Goal: Task Accomplishment & Management: Complete application form

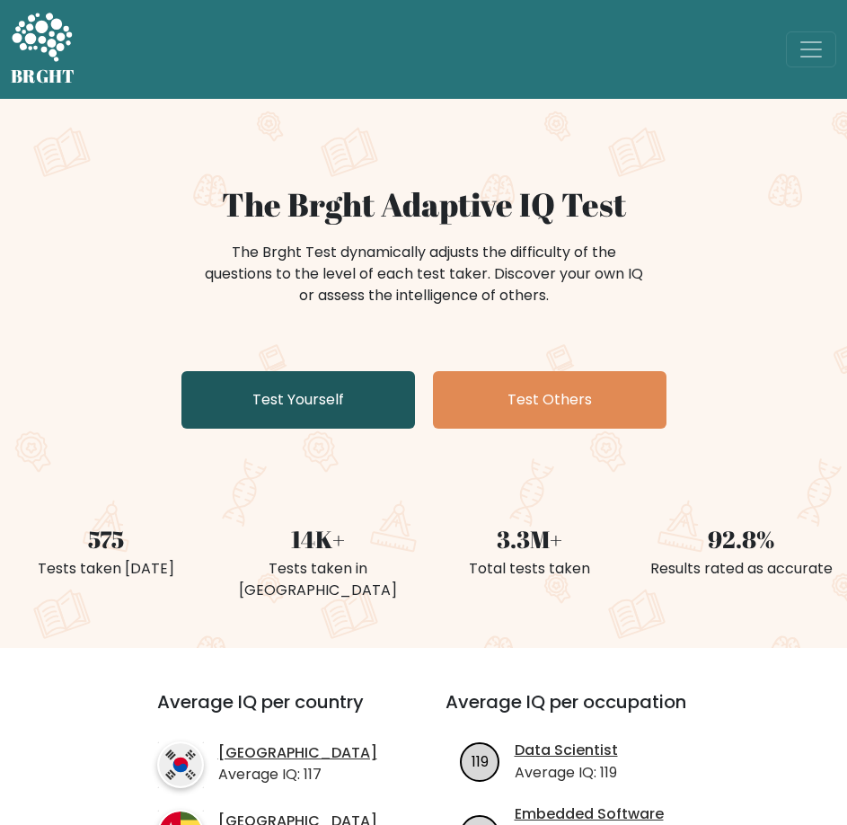
click at [336, 377] on link "Test Yourself" at bounding box center [298, 399] width 234 height 57
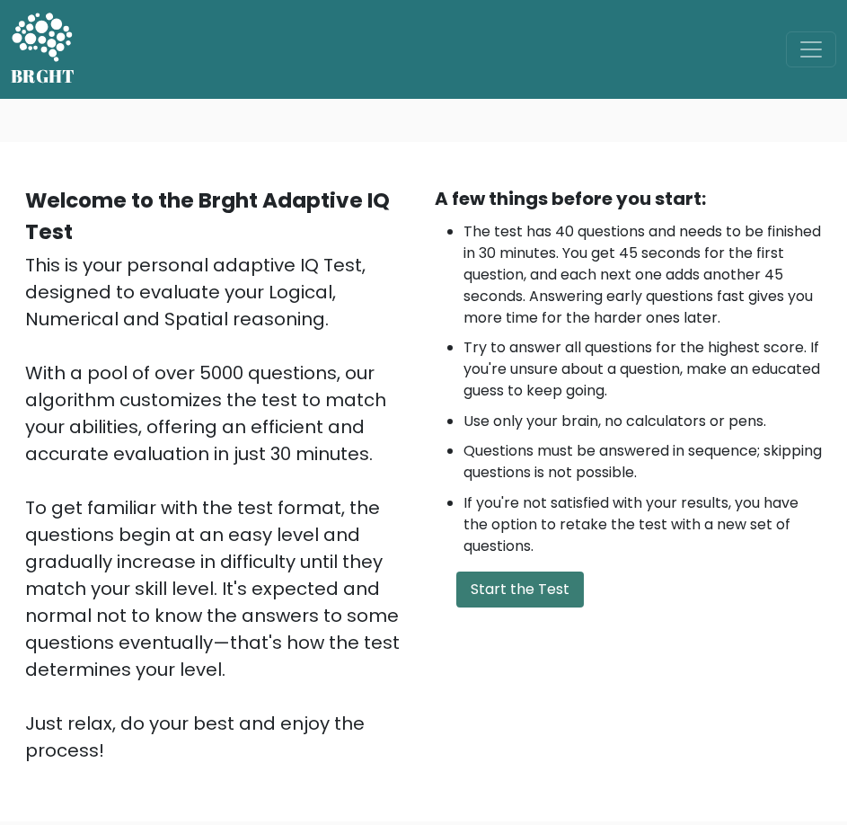
click at [571, 574] on button "Start the Test" at bounding box center [520, 589] width 128 height 36
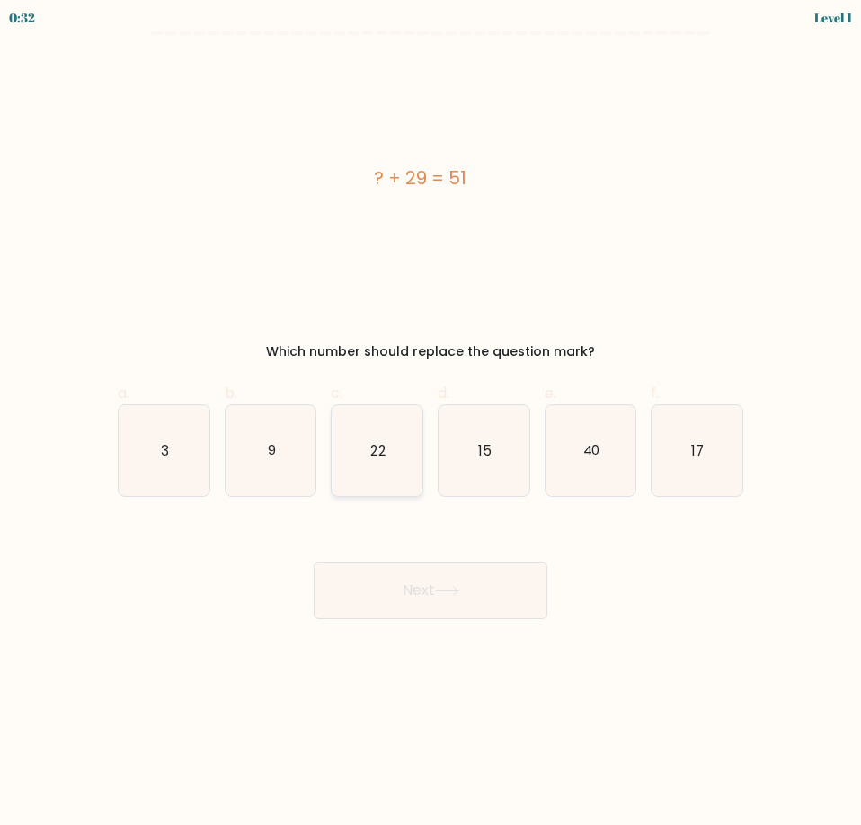
click at [399, 419] on icon "22" at bounding box center [376, 450] width 91 height 91
click at [430, 419] on input "c. 22" at bounding box center [430, 418] width 1 height 12
radio input "true"
click at [444, 581] on button "Next" at bounding box center [430, 589] width 234 height 57
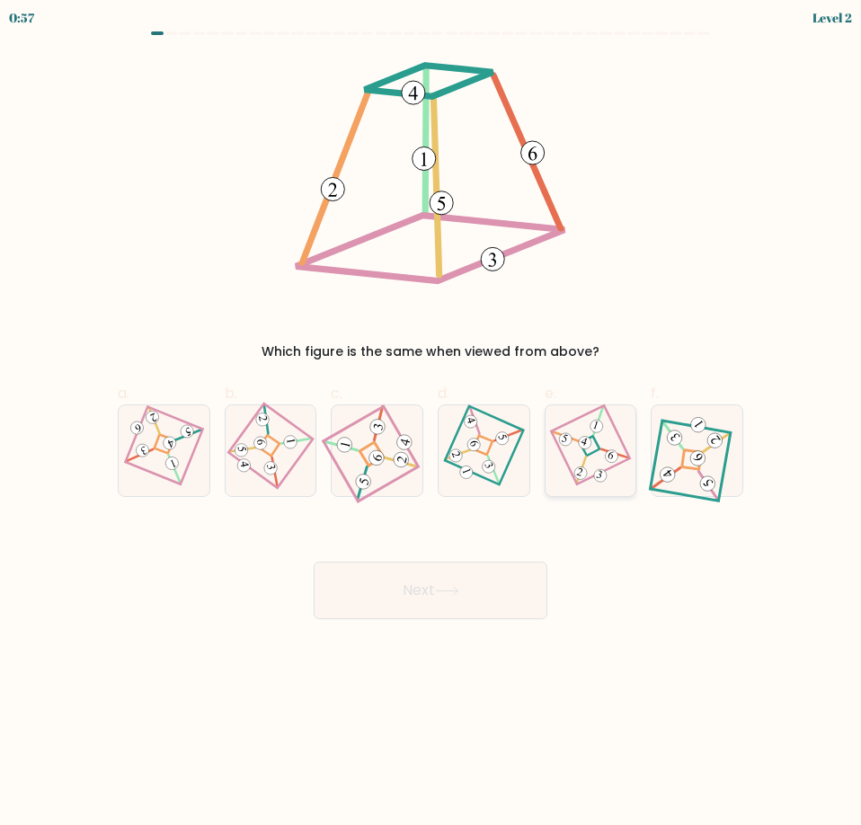
click at [595, 464] on icon at bounding box center [591, 450] width 62 height 73
click at [431, 424] on input "e." at bounding box center [430, 418] width 1 height 12
radio input "true"
click at [486, 598] on button "Next" at bounding box center [430, 589] width 234 height 57
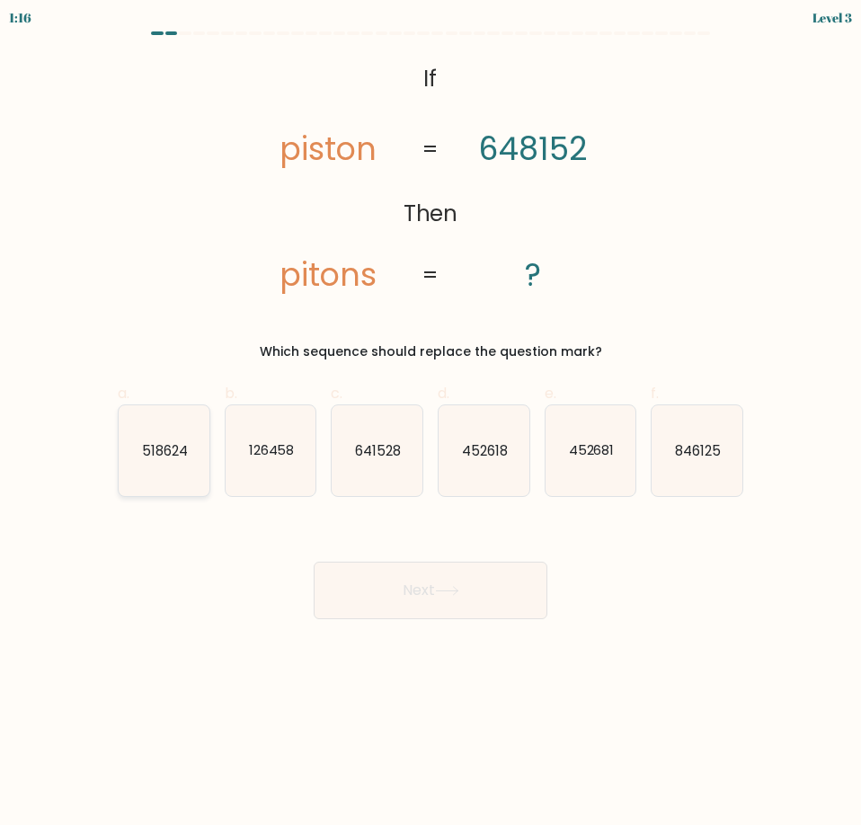
click at [154, 463] on icon "518624" at bounding box center [164, 450] width 91 height 91
click at [430, 424] on input "a. 518624" at bounding box center [430, 418] width 1 height 12
radio input "true"
click at [400, 600] on button "Next" at bounding box center [430, 589] width 234 height 57
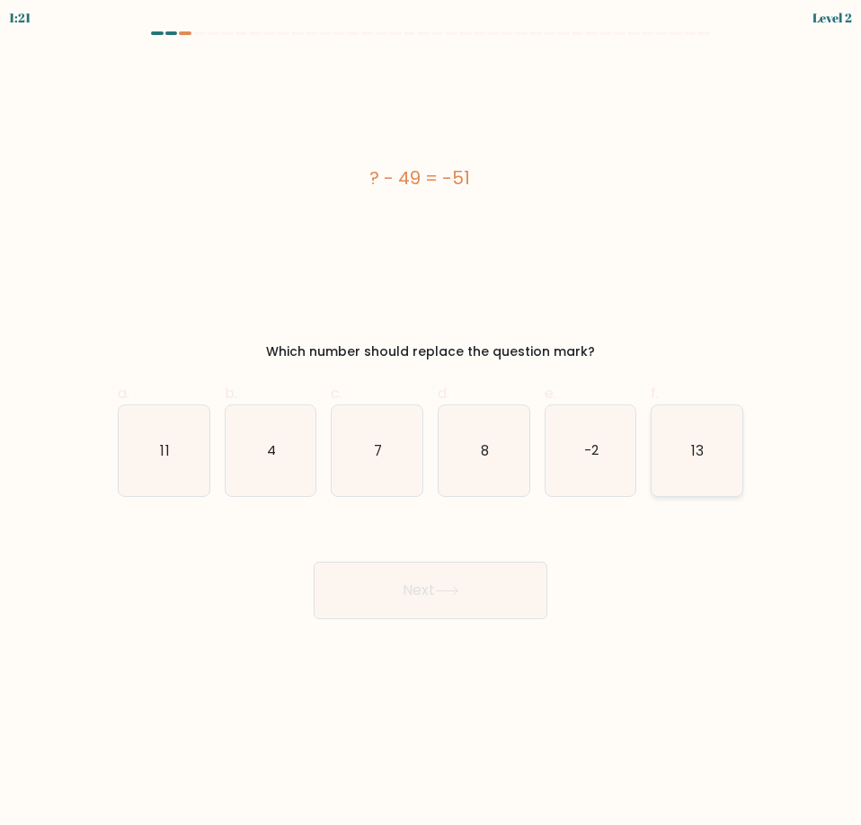
click at [714, 492] on icon "13" at bounding box center [696, 450] width 91 height 91
click at [431, 424] on input "f. 13" at bounding box center [430, 418] width 1 height 12
radio input "true"
click at [494, 606] on button "Next" at bounding box center [430, 589] width 234 height 57
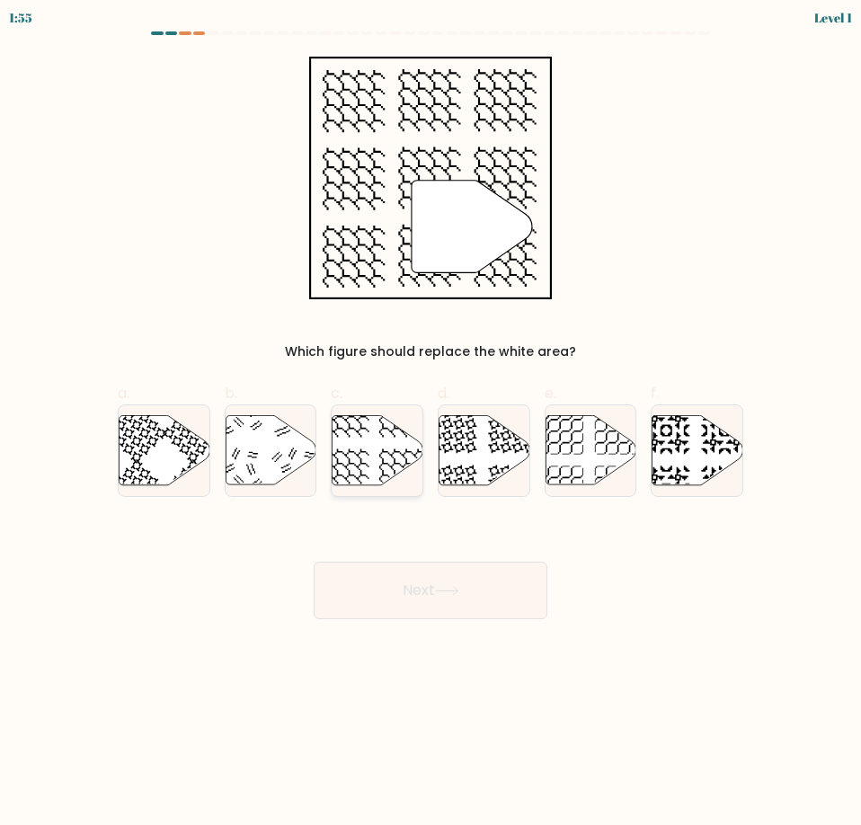
click at [396, 465] on icon at bounding box center [377, 449] width 91 height 69
click at [430, 424] on input "c." at bounding box center [430, 418] width 1 height 12
radio input "true"
click at [422, 593] on button "Next" at bounding box center [430, 589] width 234 height 57
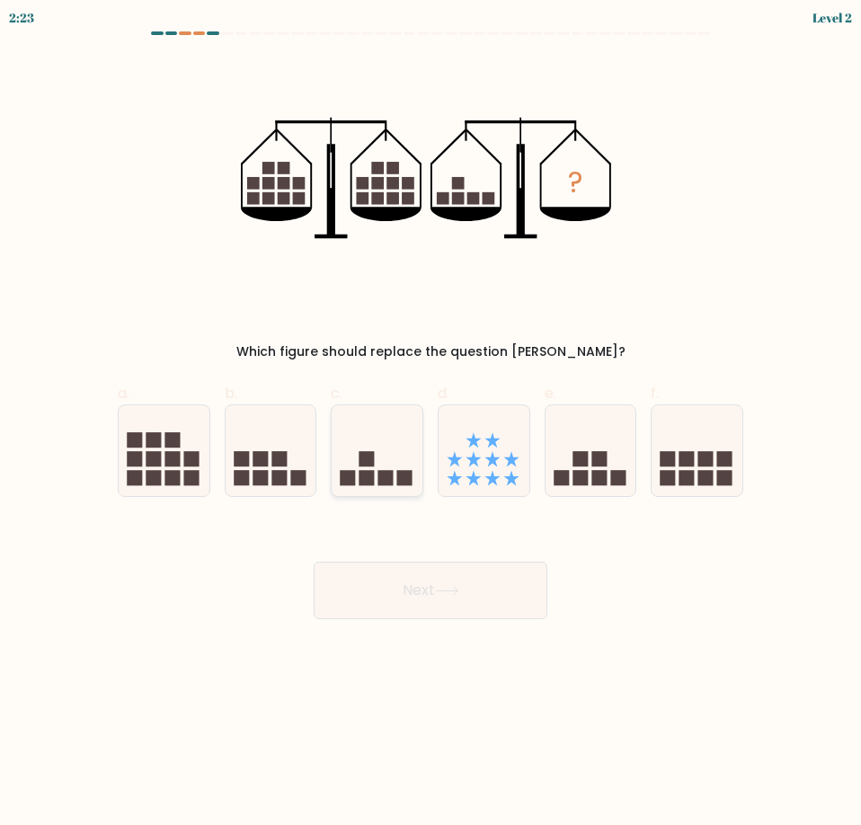
click at [383, 463] on icon at bounding box center [376, 450] width 91 height 75
click at [430, 424] on input "c." at bounding box center [430, 418] width 1 height 12
radio input "true"
click at [416, 606] on button "Next" at bounding box center [430, 589] width 234 height 57
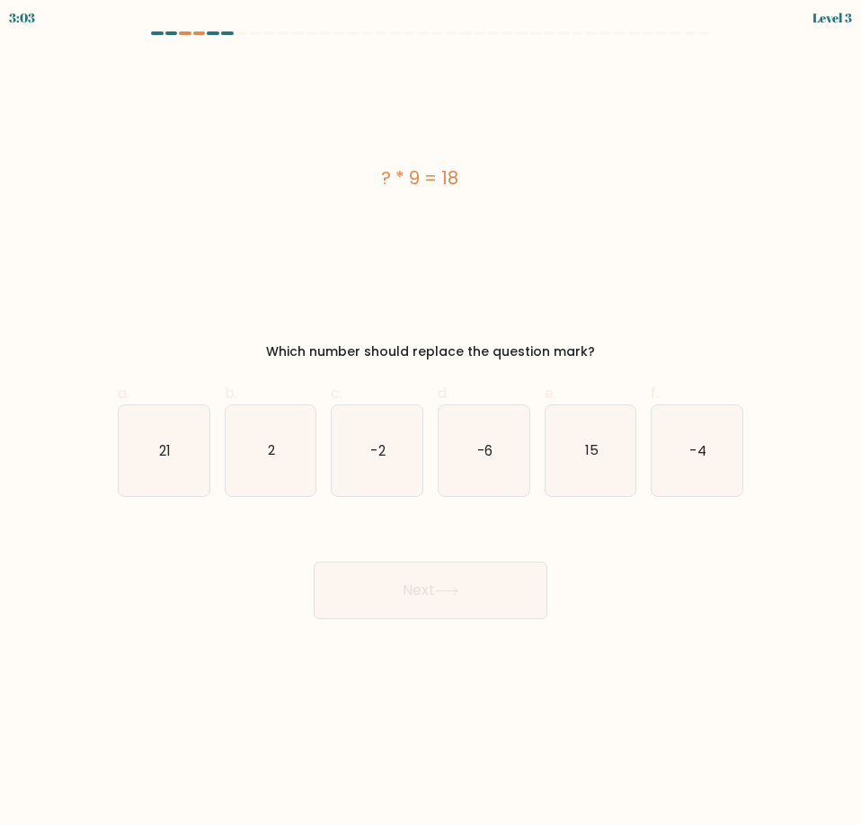
drag, startPoint x: 402, startPoint y: 176, endPoint x: 392, endPoint y: 179, distance: 11.1
click at [392, 177] on div "? * 9 = 18" at bounding box center [420, 177] width 604 height 27
click at [395, 172] on div "? * 9 = 18" at bounding box center [420, 177] width 604 height 27
click at [392, 172] on div "? * 9 = 18" at bounding box center [420, 177] width 604 height 27
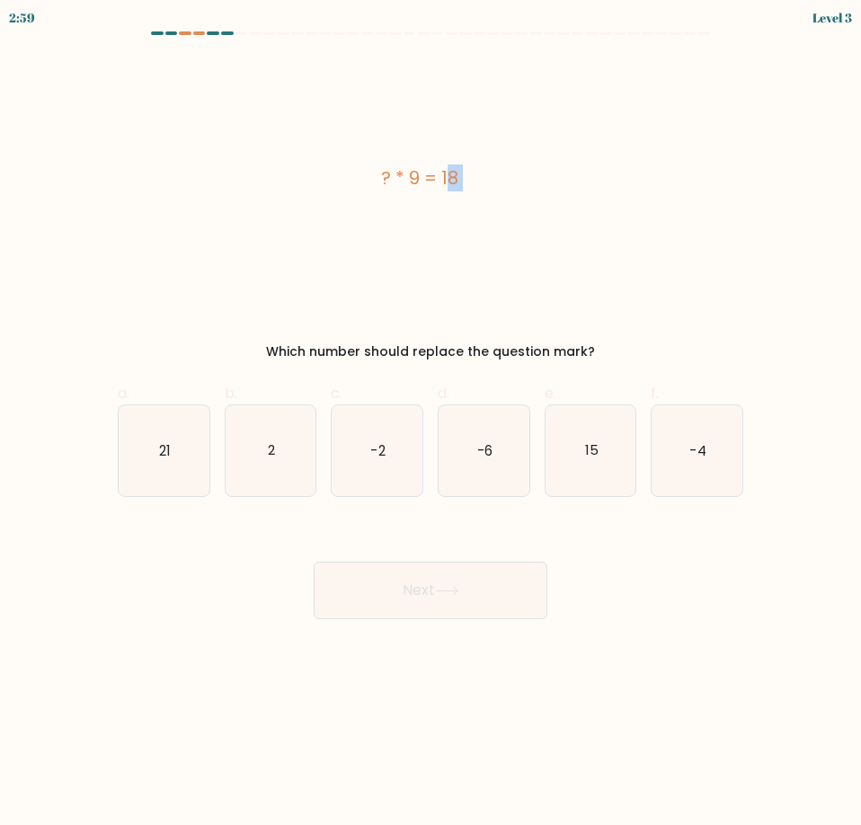
click at [395, 174] on div "? * 9 = 18" at bounding box center [420, 177] width 604 height 27
click at [400, 174] on div "? * 9 = 18" at bounding box center [420, 177] width 604 height 27
click at [397, 175] on div "? * 9 = 18" at bounding box center [420, 177] width 604 height 27
click at [280, 460] on icon "2" at bounding box center [270, 450] width 91 height 91
click at [430, 424] on input "b. 2" at bounding box center [430, 418] width 1 height 12
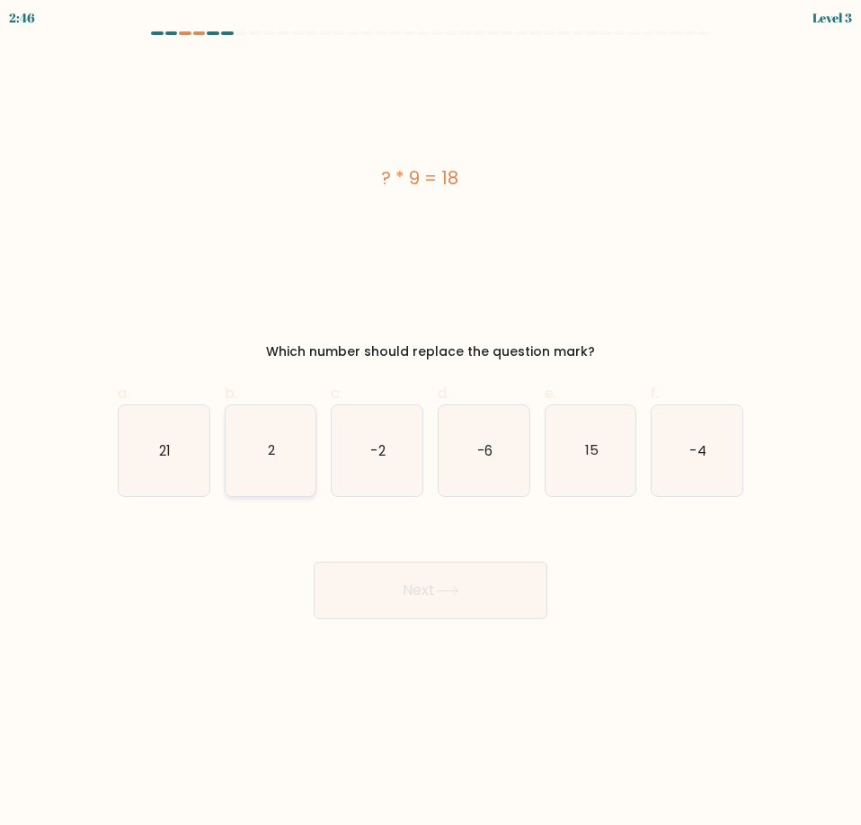
radio input "true"
click at [379, 590] on button "Next" at bounding box center [430, 589] width 234 height 57
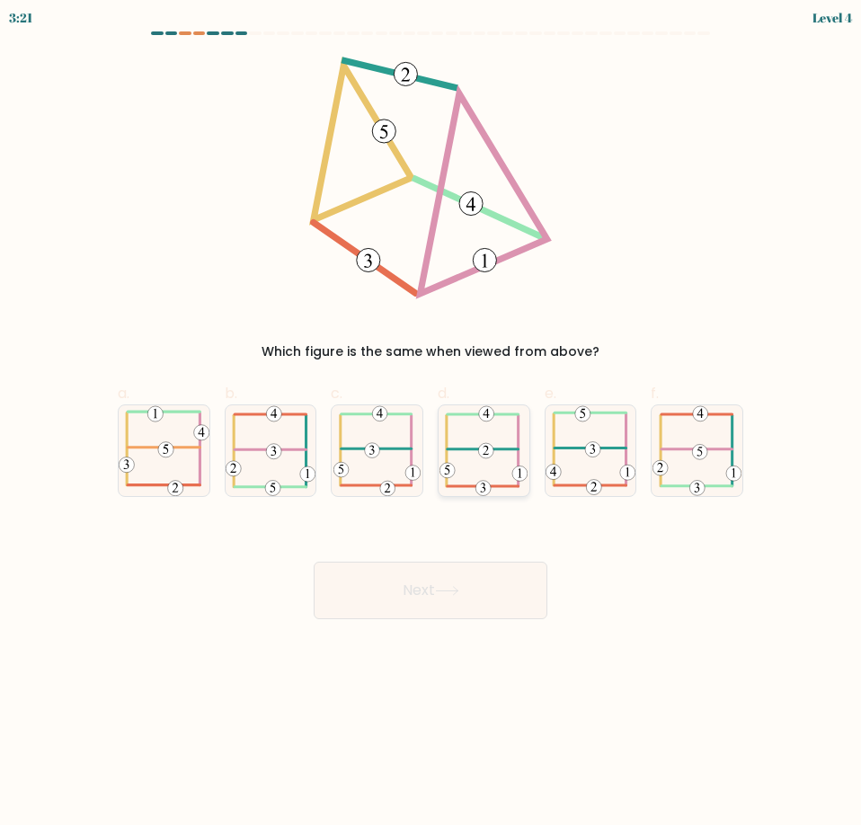
click at [465, 456] on icon at bounding box center [483, 450] width 88 height 91
click at [431, 424] on input "d." at bounding box center [430, 418] width 1 height 12
radio input "true"
click at [459, 593] on icon at bounding box center [447, 591] width 24 height 10
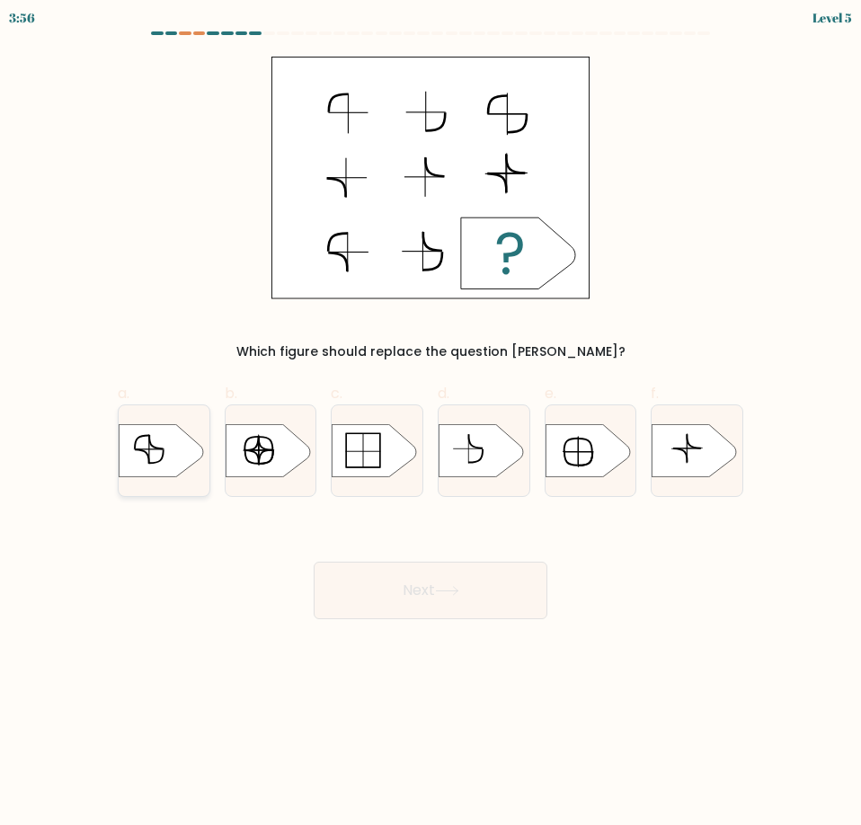
click at [199, 435] on icon at bounding box center [164, 450] width 91 height 53
click at [430, 424] on input "a." at bounding box center [430, 418] width 1 height 12
radio input "true"
click at [349, 573] on button "Next" at bounding box center [430, 589] width 234 height 57
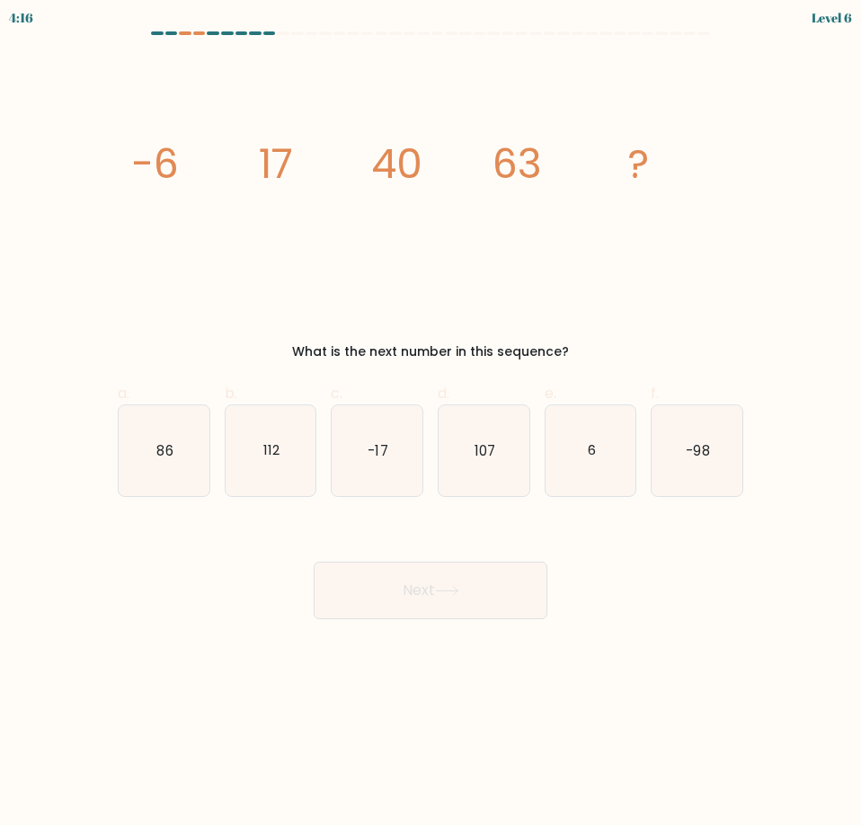
click at [212, 417] on div "a. 86" at bounding box center [163, 440] width 107 height 114
click at [149, 445] on icon "86" at bounding box center [164, 450] width 91 height 91
click at [430, 424] on input "a. 86" at bounding box center [430, 418] width 1 height 12
radio input "true"
click at [411, 577] on button "Next" at bounding box center [430, 589] width 234 height 57
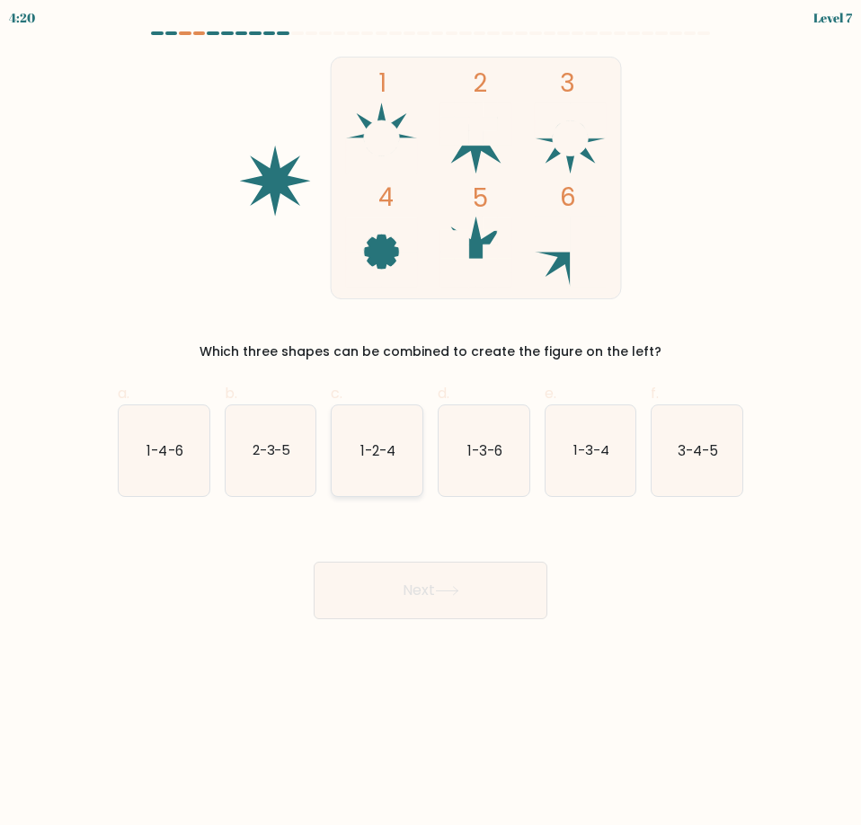
click at [334, 420] on icon "1-2-4" at bounding box center [376, 450] width 91 height 91
click at [430, 420] on input "c. 1-2-4" at bounding box center [430, 418] width 1 height 12
radio input "true"
click at [297, 446] on icon "2-3-5" at bounding box center [270, 450] width 91 height 91
click at [430, 424] on input "b. 2-3-5" at bounding box center [430, 418] width 1 height 12
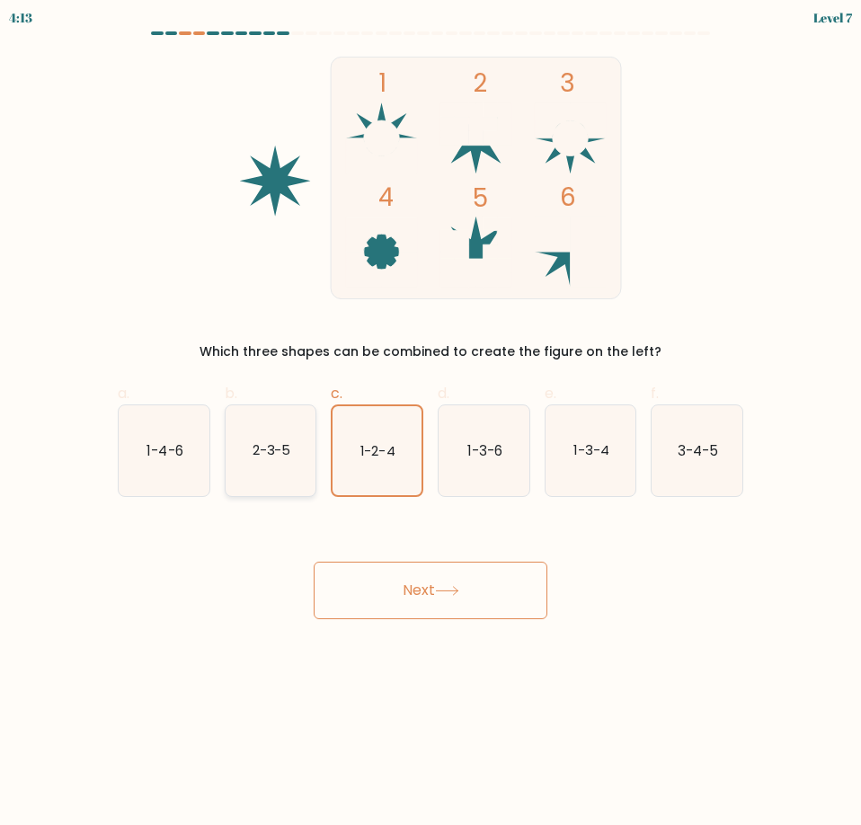
radio input "true"
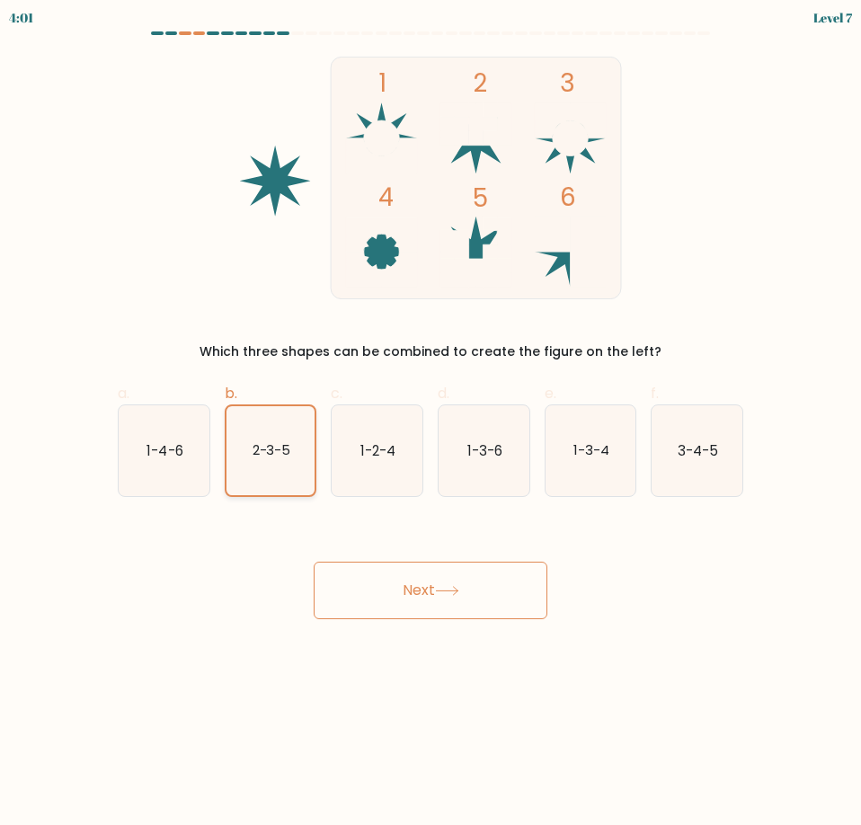
click at [305, 479] on icon "2-3-5" at bounding box center [270, 450] width 89 height 89
click at [430, 424] on input "b. 2-3-5" at bounding box center [430, 418] width 1 height 12
click at [194, 455] on icon "1-4-6" at bounding box center [164, 450] width 91 height 91
click at [430, 424] on input "a. 1-4-6" at bounding box center [430, 418] width 1 height 12
radio input "true"
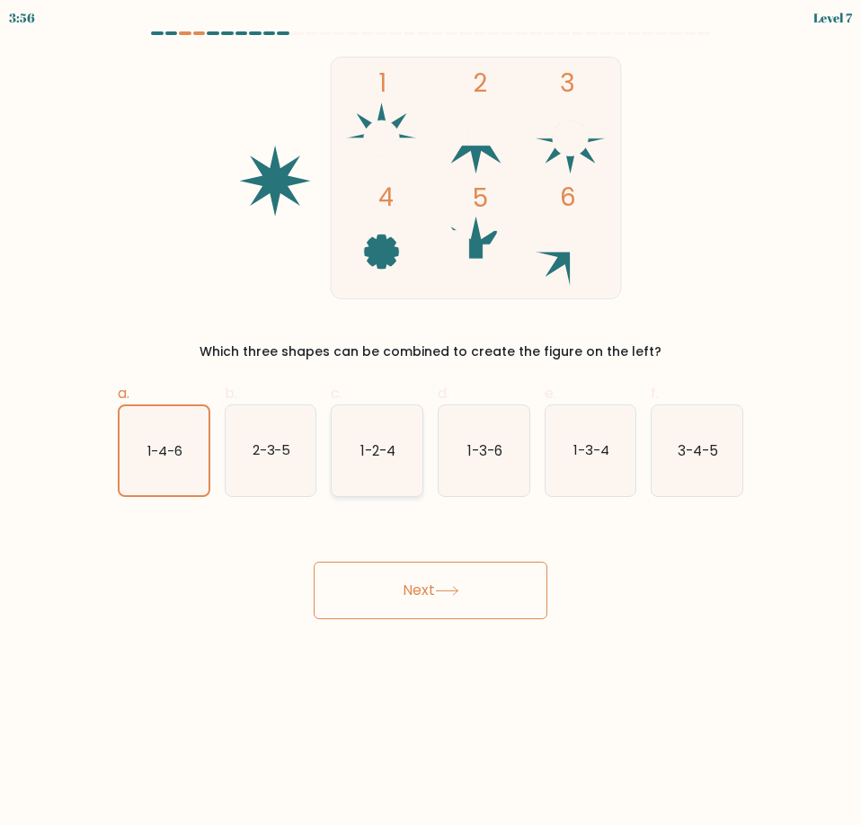
click at [348, 468] on icon "1-2-4" at bounding box center [376, 450] width 91 height 91
click at [430, 424] on input "c. 1-2-4" at bounding box center [430, 418] width 1 height 12
radio input "true"
drag, startPoint x: 441, startPoint y: 578, endPoint x: 607, endPoint y: 552, distance: 168.2
click at [607, 552] on div "Next" at bounding box center [430, 568] width 647 height 101
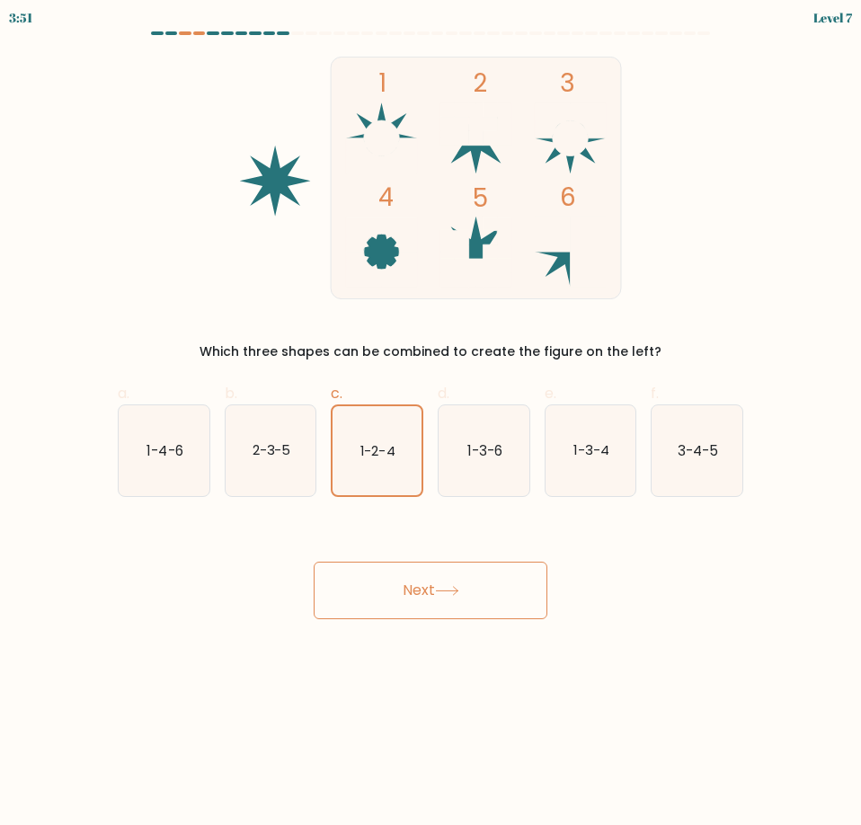
click at [483, 583] on button "Next" at bounding box center [430, 589] width 234 height 57
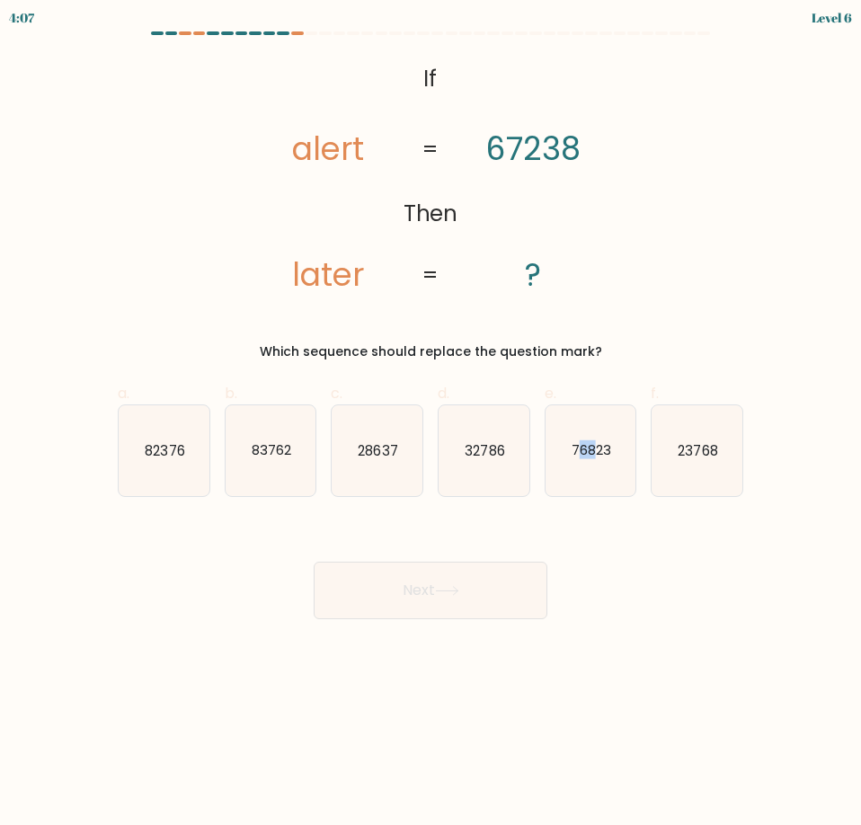
drag, startPoint x: 594, startPoint y: 419, endPoint x: 534, endPoint y: 497, distance: 98.6
click at [574, 433] on icon "76823" at bounding box center [590, 450] width 91 height 91
click at [586, 475] on icon "76823" at bounding box center [590, 450] width 91 height 91
click at [431, 424] on input "e. 76823" at bounding box center [430, 418] width 1 height 12
radio input "true"
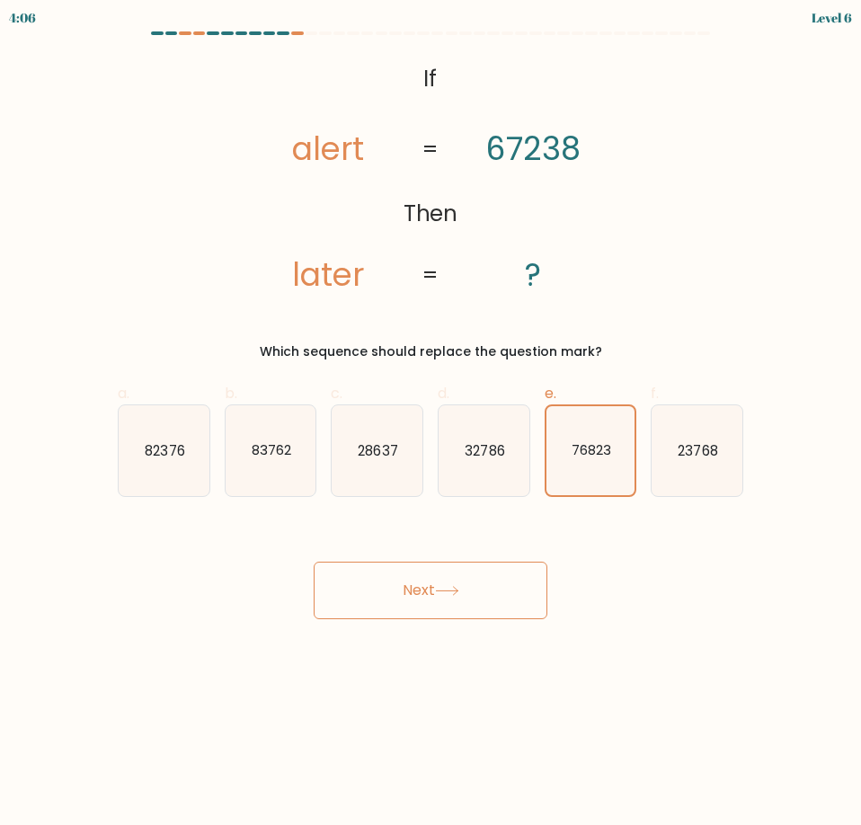
click at [508, 600] on button "Next" at bounding box center [430, 589] width 234 height 57
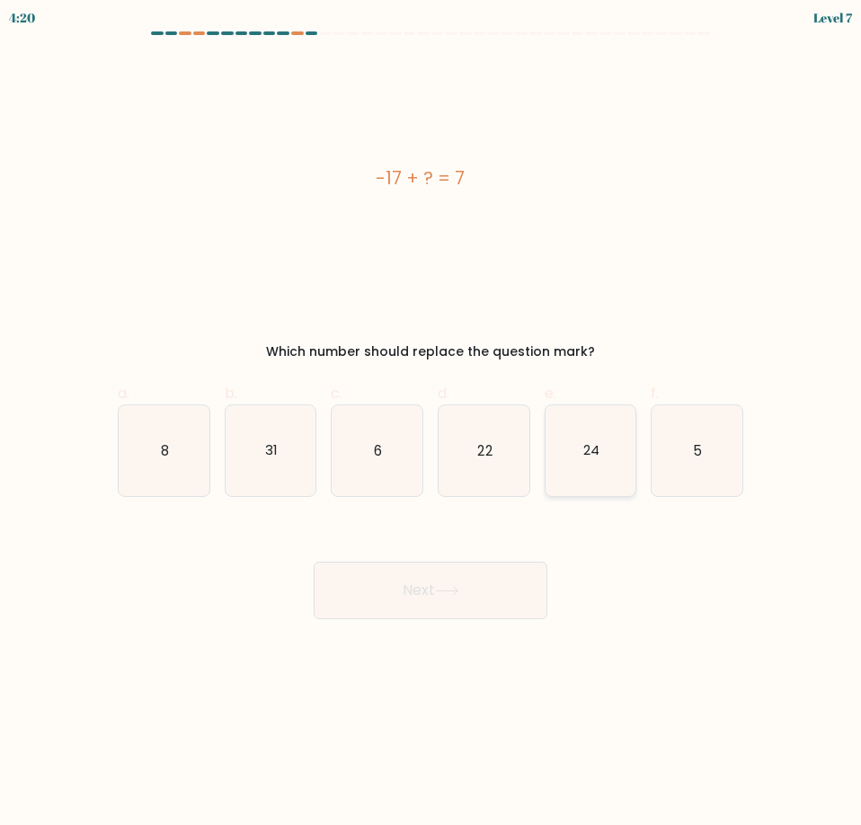
click at [573, 413] on icon "24" at bounding box center [590, 450] width 91 height 91
click at [431, 413] on input "e. 24" at bounding box center [430, 418] width 1 height 12
radio input "true"
drag, startPoint x: 498, startPoint y: 615, endPoint x: 504, endPoint y: 667, distance: 52.5
click at [504, 667] on body "4:19 Level 7 a." at bounding box center [430, 412] width 861 height 825
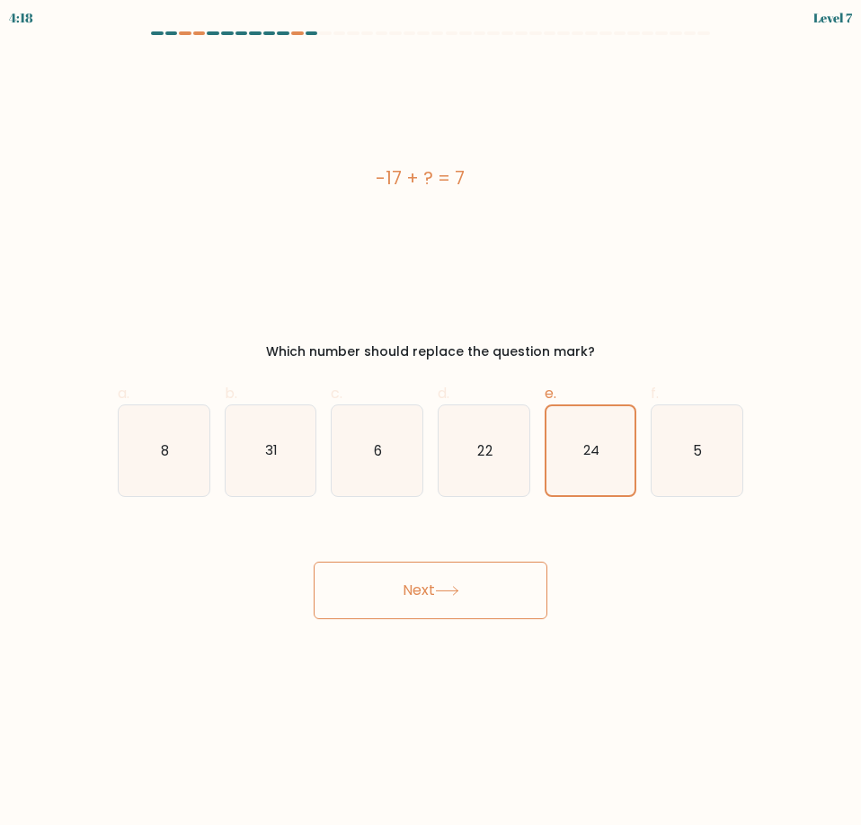
click at [492, 603] on button "Next" at bounding box center [430, 589] width 234 height 57
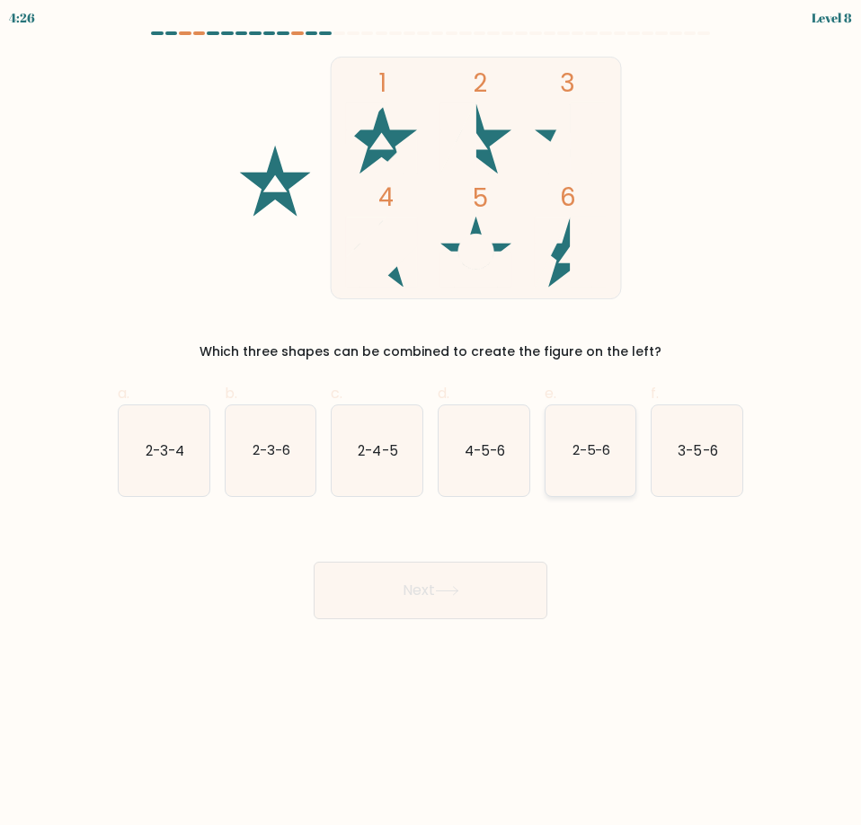
click at [578, 455] on text "2-5-6" at bounding box center [590, 449] width 39 height 19
click at [431, 424] on input "e. 2-5-6" at bounding box center [430, 418] width 1 height 12
radio input "true"
click at [486, 575] on button "Next" at bounding box center [430, 589] width 234 height 57
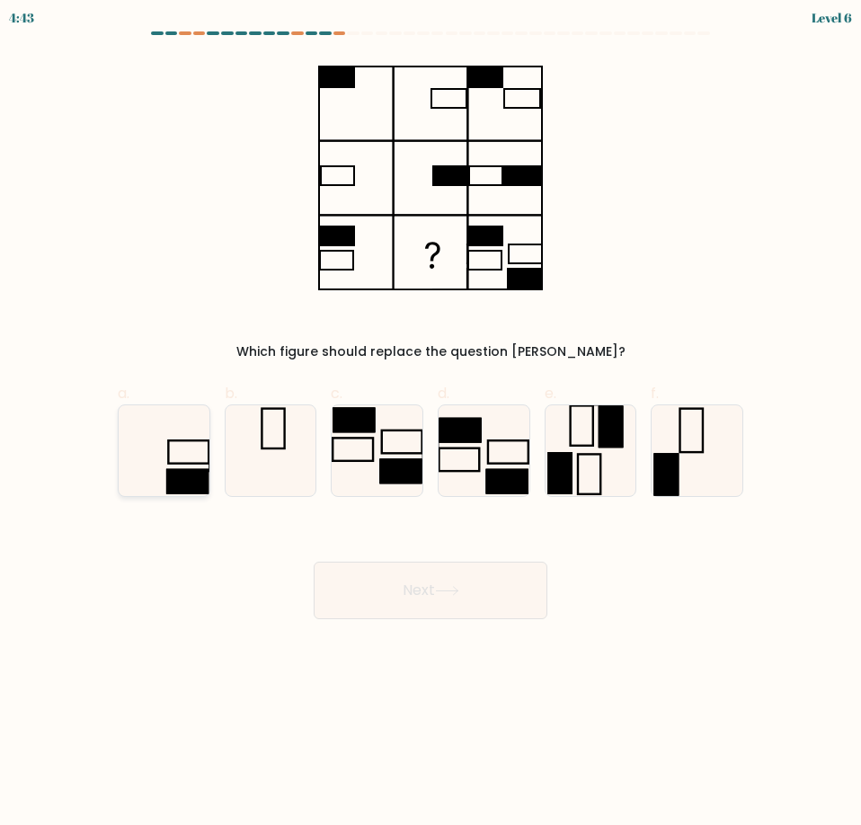
drag, startPoint x: 190, startPoint y: 455, endPoint x: 195, endPoint y: 469, distance: 15.1
click at [191, 455] on icon at bounding box center [164, 450] width 91 height 91
click at [430, 424] on input "a." at bounding box center [430, 418] width 1 height 12
radio input "true"
click at [349, 588] on button "Next" at bounding box center [430, 589] width 234 height 57
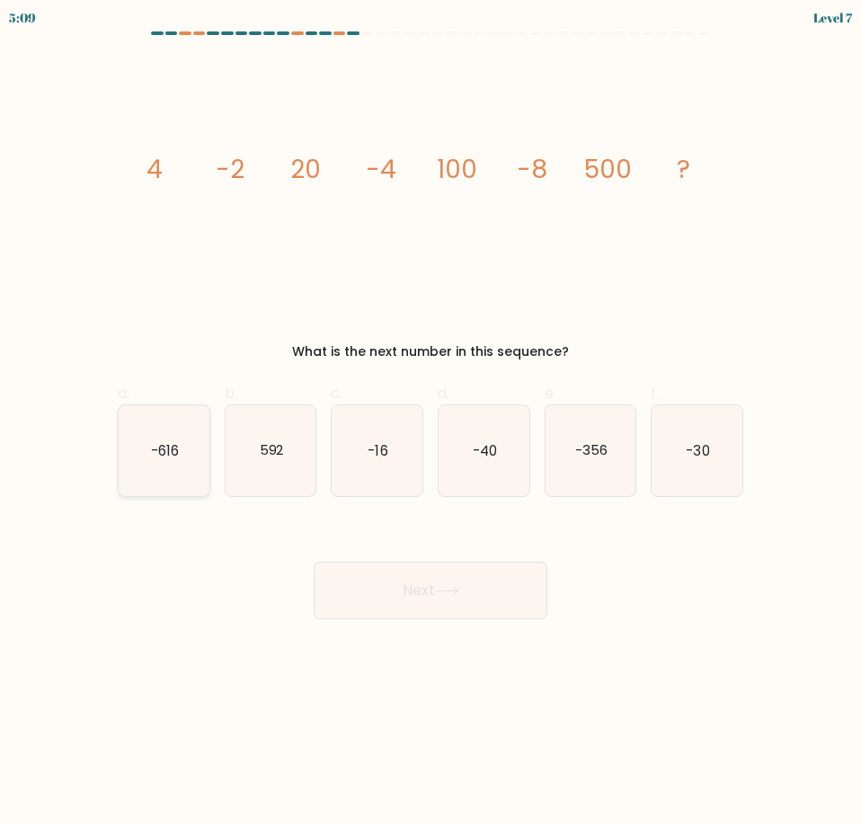
click at [137, 464] on icon "-616" at bounding box center [164, 450] width 91 height 91
click at [430, 424] on input "a. -616" at bounding box center [430, 418] width 1 height 12
radio input "true"
click at [318, 589] on button "Next" at bounding box center [430, 589] width 234 height 57
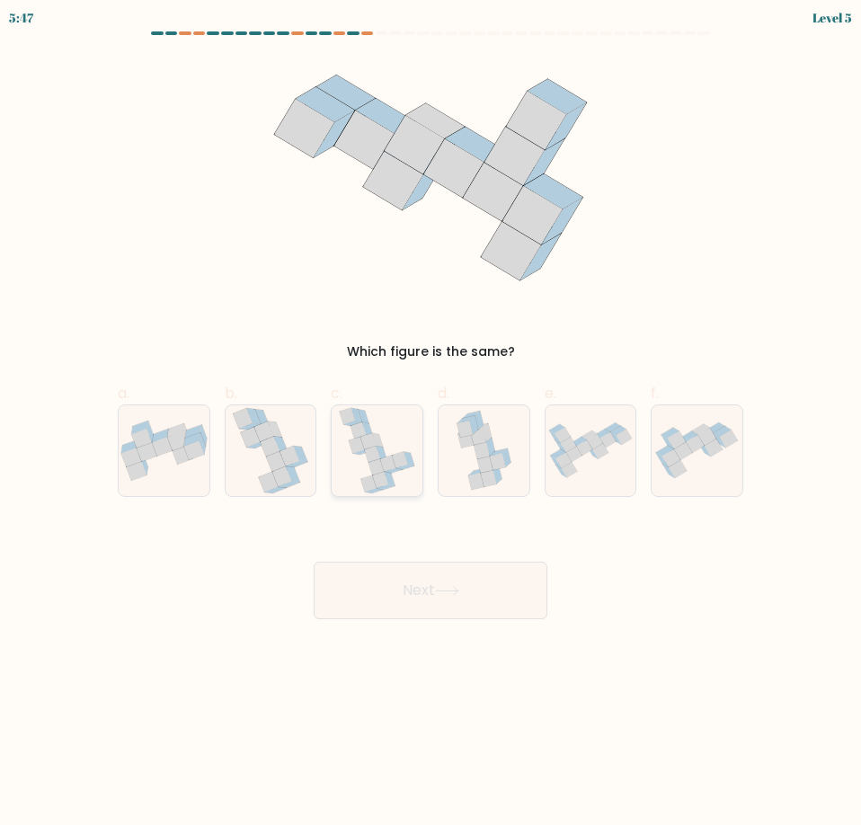
click at [372, 476] on icon at bounding box center [368, 483] width 15 height 16
click at [430, 424] on input "c." at bounding box center [430, 418] width 1 height 12
radio input "true"
click at [413, 604] on button "Next" at bounding box center [430, 589] width 234 height 57
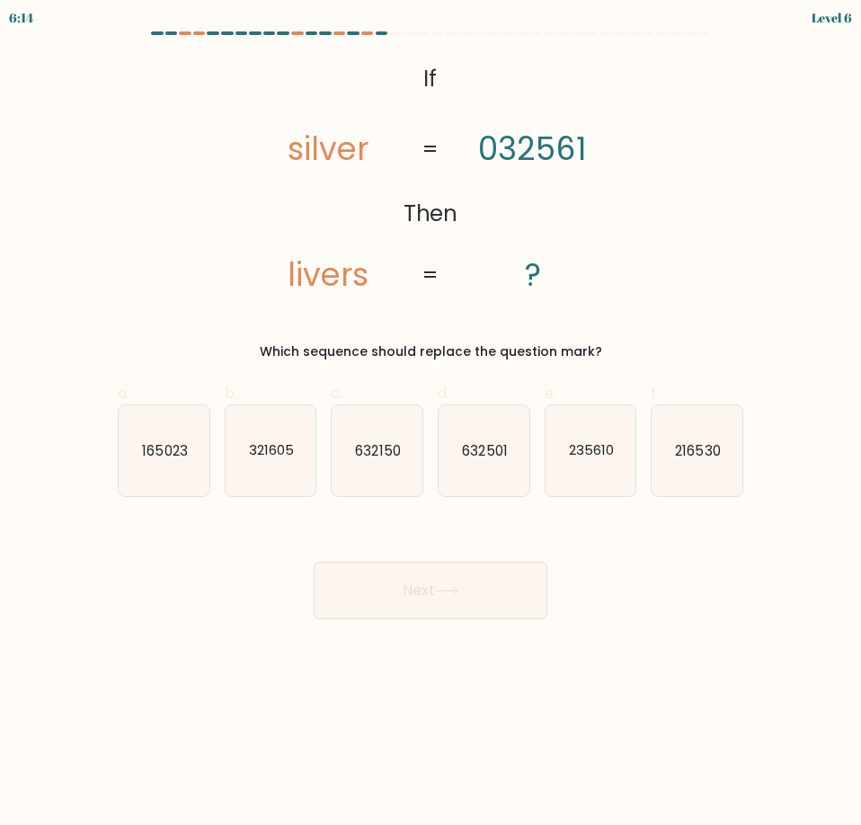
click at [255, 463] on icon "321605" at bounding box center [270, 450] width 91 height 91
click at [430, 424] on input "b. 321605" at bounding box center [430, 418] width 1 height 12
radio input "true"
click at [367, 593] on button "Next" at bounding box center [430, 589] width 234 height 57
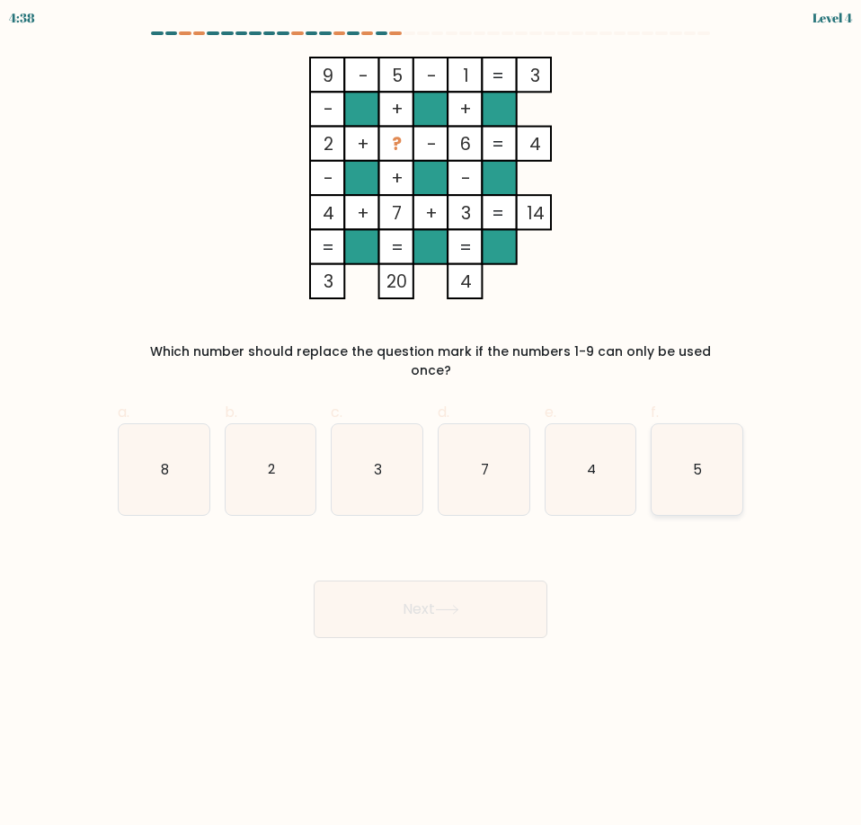
click at [704, 454] on icon "5" at bounding box center [696, 469] width 91 height 91
click at [431, 424] on input "f. 5" at bounding box center [430, 418] width 1 height 12
radio input "true"
click at [511, 580] on button "Next" at bounding box center [430, 608] width 234 height 57
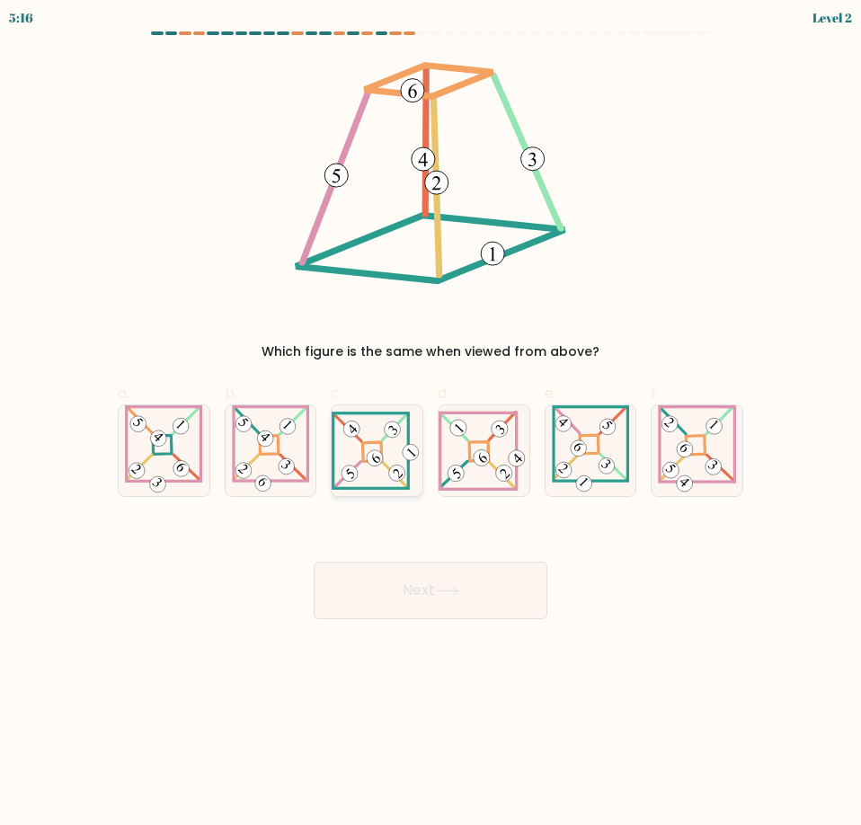
click at [395, 472] on 837 at bounding box center [396, 472] width 22 height 22
click at [430, 424] on input "c." at bounding box center [430, 418] width 1 height 12
radio input "true"
click at [432, 588] on button "Next" at bounding box center [430, 589] width 234 height 57
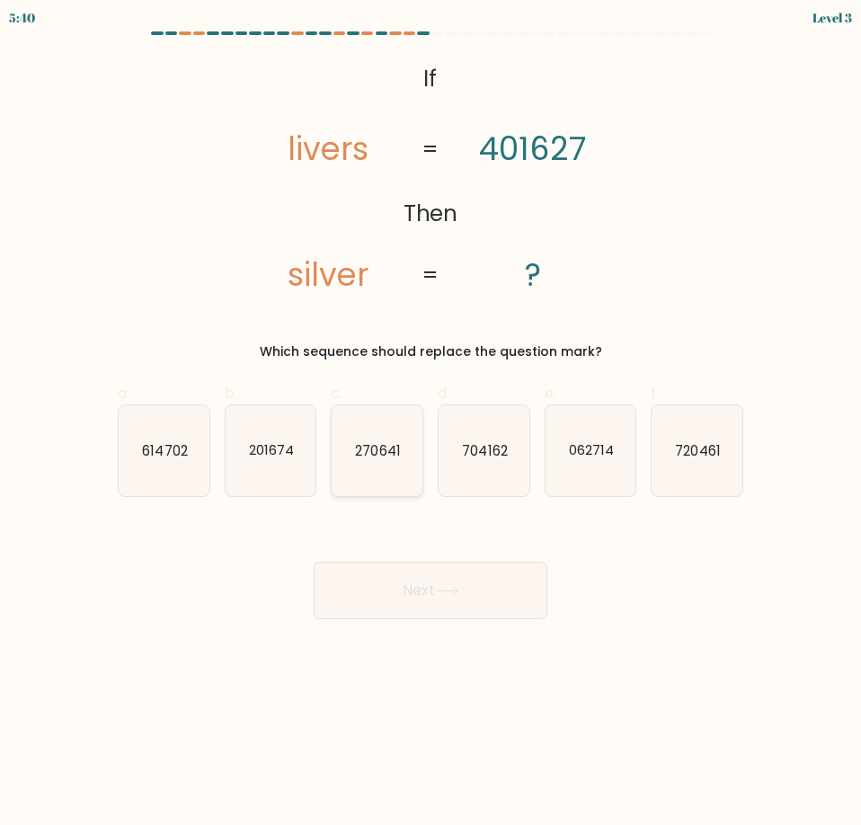
click at [359, 466] on icon "270641" at bounding box center [376, 450] width 91 height 91
click at [430, 424] on input "c. 270641" at bounding box center [430, 418] width 1 height 12
radio input "true"
click at [616, 458] on icon "062714" at bounding box center [590, 450] width 91 height 91
click at [431, 424] on input "e. 062714" at bounding box center [430, 418] width 1 height 12
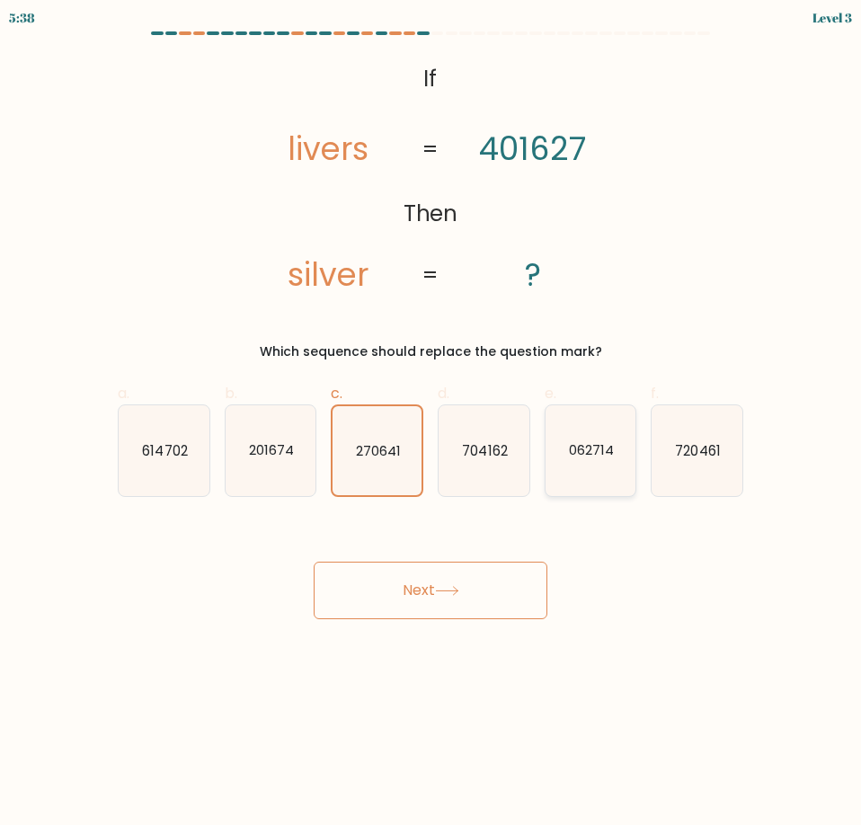
radio input "true"
click at [542, 614] on button "Next" at bounding box center [430, 589] width 234 height 57
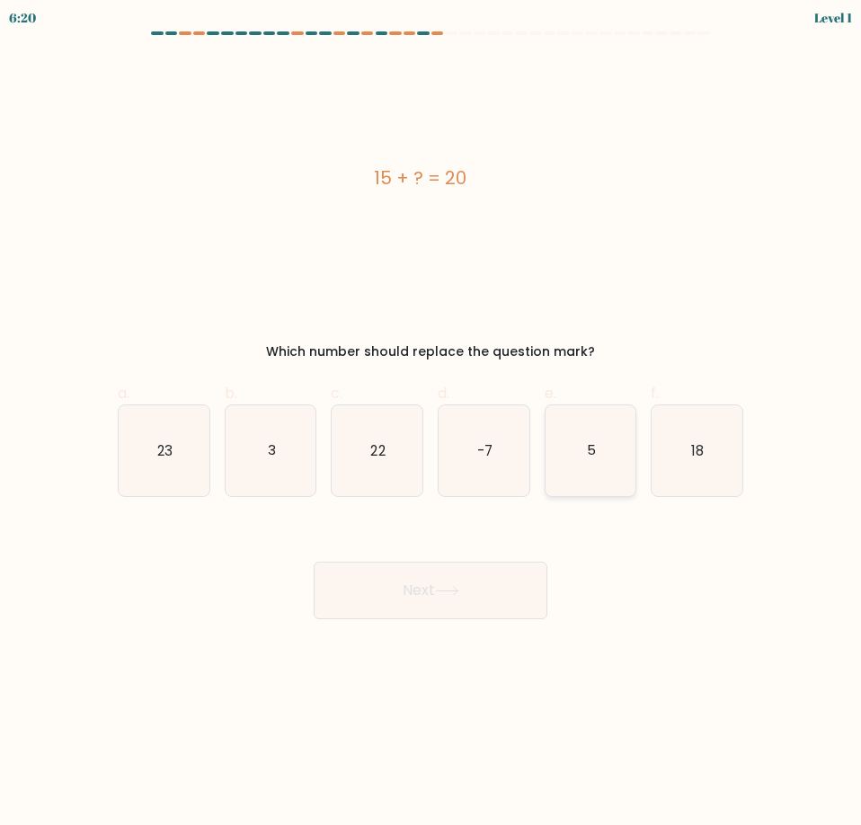
click at [564, 470] on icon "5" at bounding box center [590, 450] width 91 height 91
click at [431, 424] on input "e. 5" at bounding box center [430, 418] width 1 height 12
radio input "true"
click at [471, 603] on button "Next" at bounding box center [430, 589] width 234 height 57
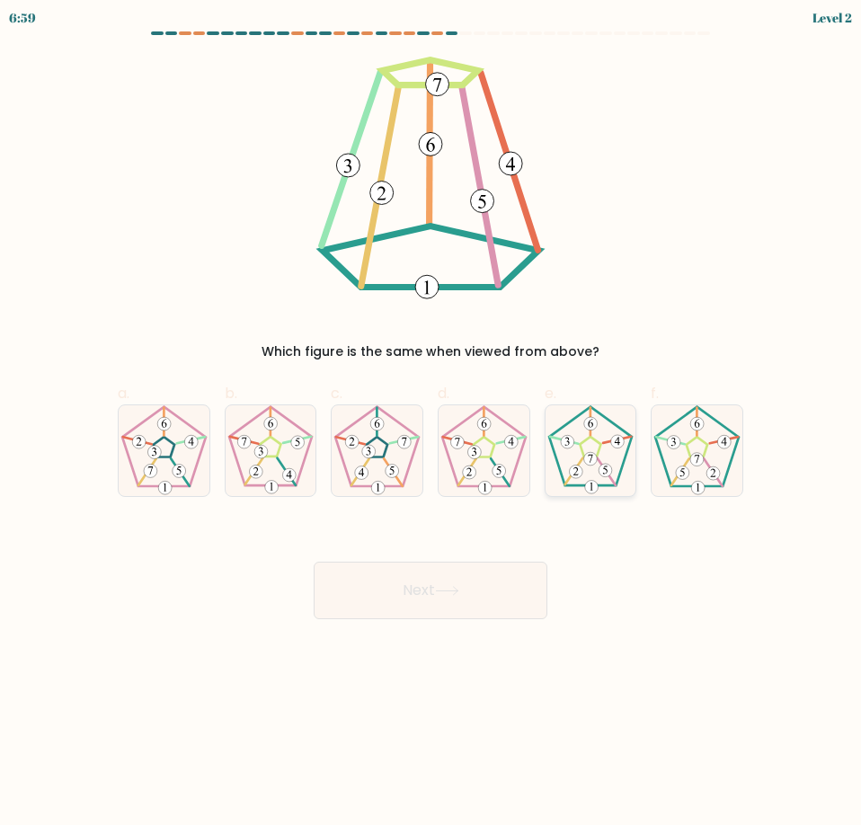
click at [608, 486] on 170 at bounding box center [591, 446] width 84 height 79
click at [431, 424] on input "e." at bounding box center [430, 418] width 1 height 12
radio input "true"
click at [449, 601] on button "Next" at bounding box center [430, 589] width 234 height 57
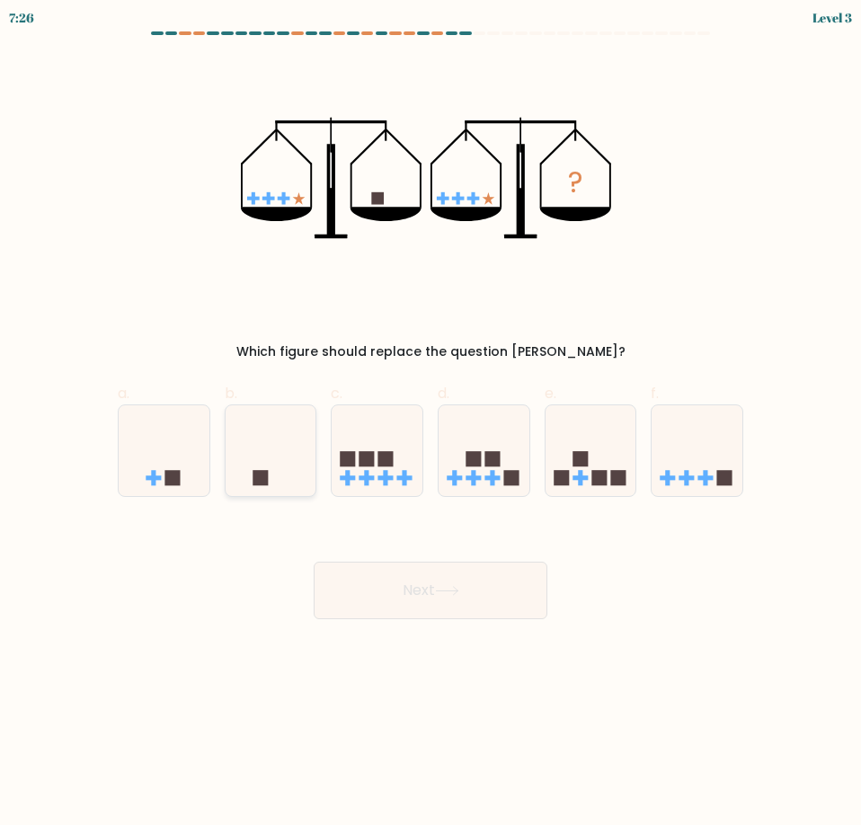
click at [264, 477] on rect at bounding box center [259, 477] width 15 height 15
click at [430, 424] on input "b." at bounding box center [430, 418] width 1 height 12
radio input "true"
click at [384, 566] on button "Next" at bounding box center [430, 589] width 234 height 57
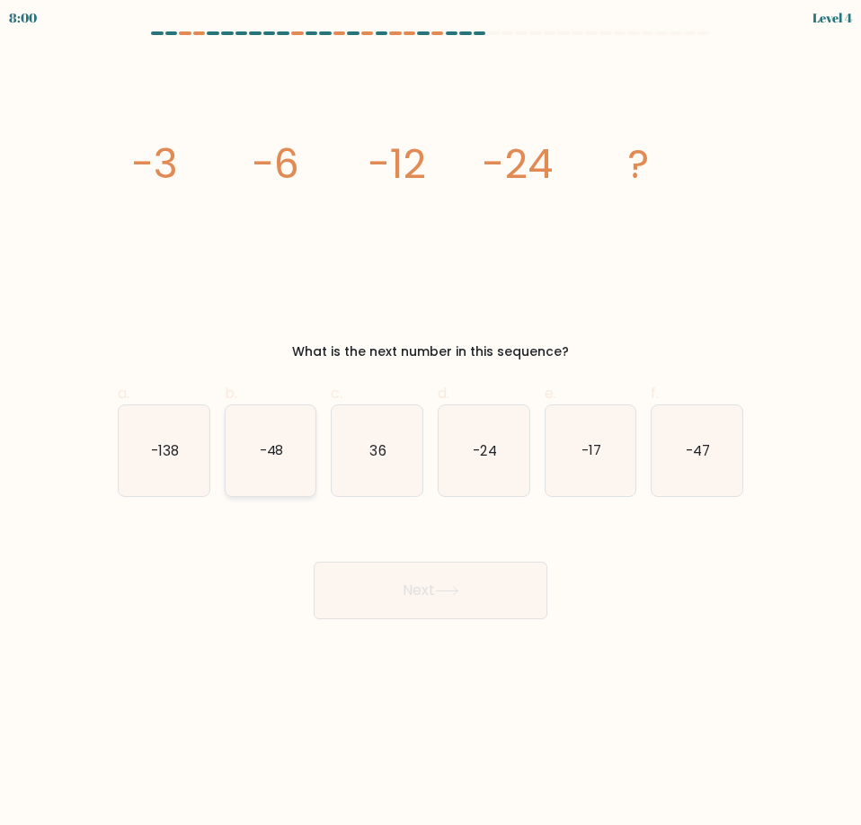
click at [277, 448] on text "-48" at bounding box center [271, 449] width 24 height 19
click at [430, 424] on input "b. -48" at bounding box center [430, 418] width 1 height 12
radio input "true"
click at [364, 563] on button "Next" at bounding box center [430, 589] width 234 height 57
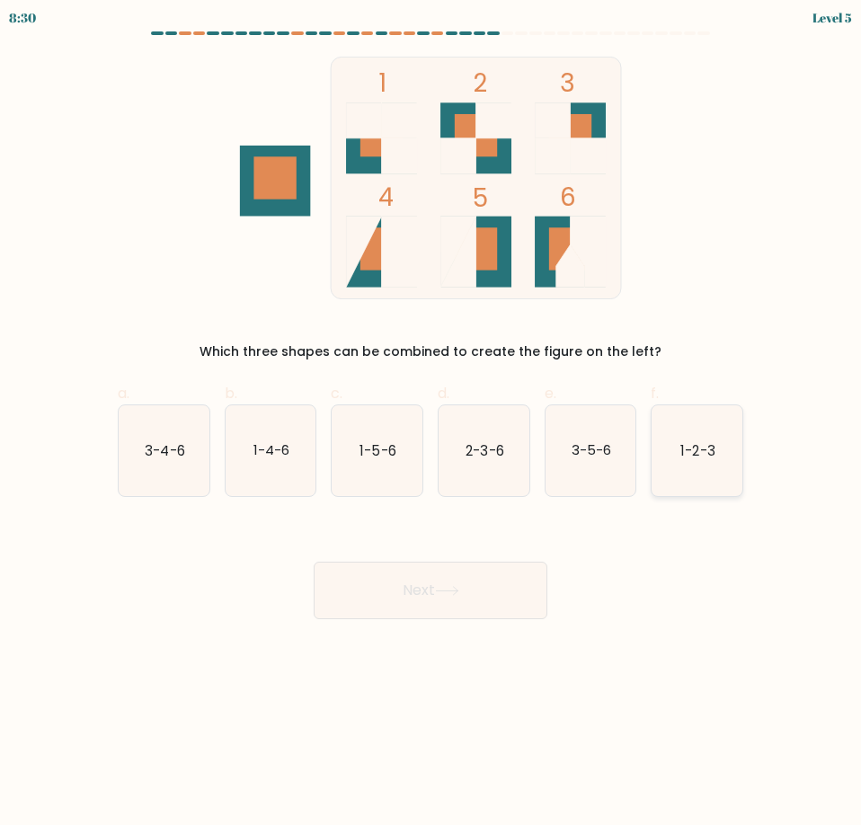
click at [702, 440] on icon "1-2-3" at bounding box center [696, 450] width 91 height 91
click at [431, 424] on input "f. 1-2-3" at bounding box center [430, 418] width 1 height 12
radio input "true"
click at [452, 594] on icon at bounding box center [447, 591] width 24 height 10
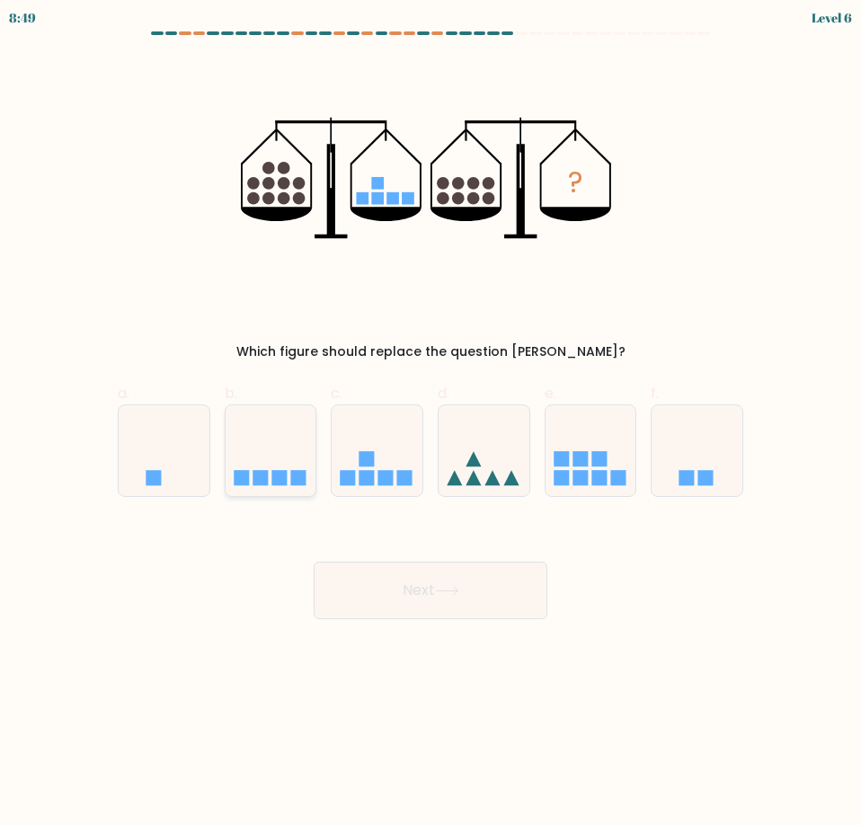
click at [300, 477] on rect at bounding box center [297, 477] width 15 height 15
click at [430, 424] on input "b." at bounding box center [430, 418] width 1 height 12
radio input "true"
click at [419, 582] on button "Next" at bounding box center [430, 589] width 234 height 57
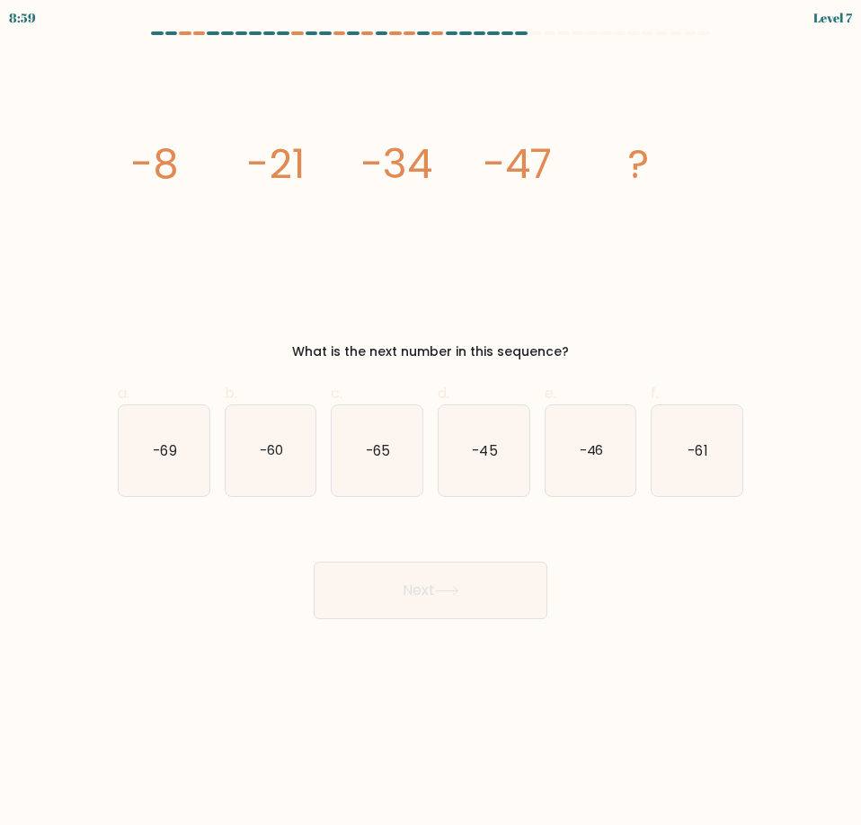
click at [154, 168] on tspan "-8" at bounding box center [154, 164] width 49 height 57
click at [713, 437] on icon "-61" at bounding box center [696, 450] width 91 height 91
click at [431, 424] on input "f. -61" at bounding box center [430, 418] width 1 height 12
radio input "true"
click at [500, 587] on button "Next" at bounding box center [430, 589] width 234 height 57
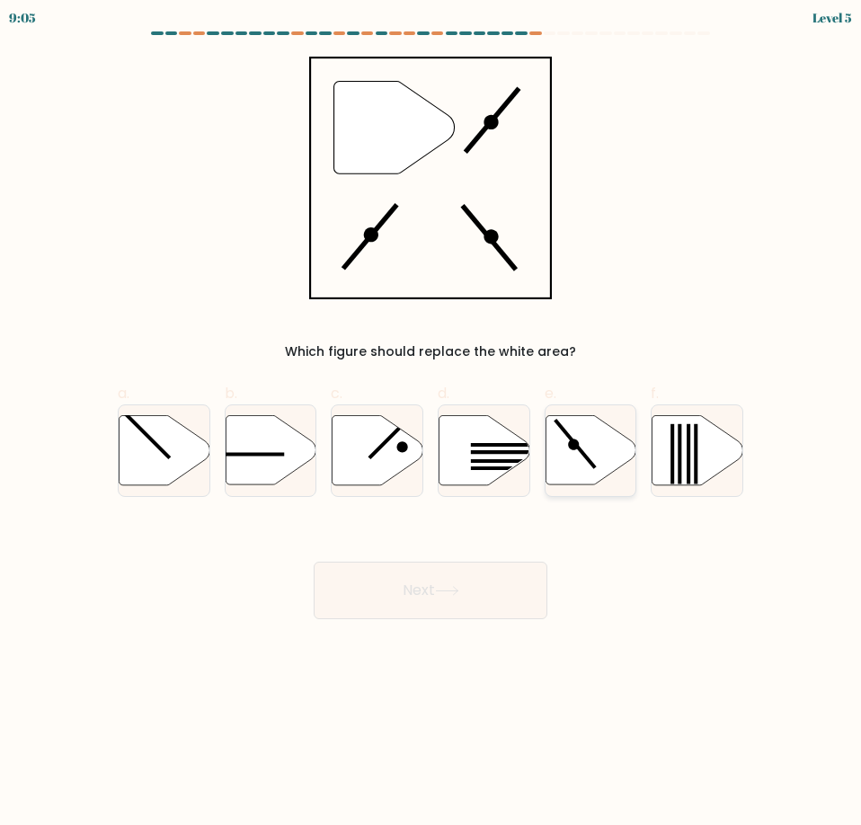
click at [575, 433] on icon at bounding box center [590, 449] width 91 height 69
click at [431, 424] on input "e." at bounding box center [430, 418] width 1 height 12
radio input "true"
click at [484, 587] on button "Next" at bounding box center [430, 589] width 234 height 57
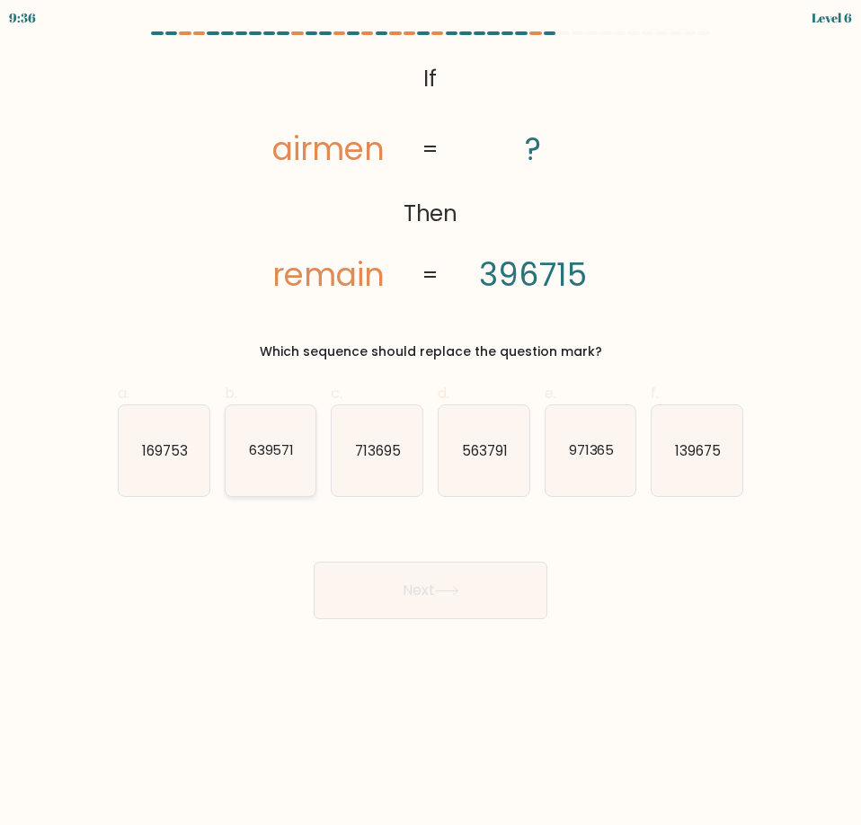
click at [296, 463] on icon "639571" at bounding box center [270, 450] width 91 height 91
click at [430, 424] on input "b. 639571" at bounding box center [430, 418] width 1 height 12
radio input "true"
click at [338, 562] on button "Next" at bounding box center [430, 589] width 234 height 57
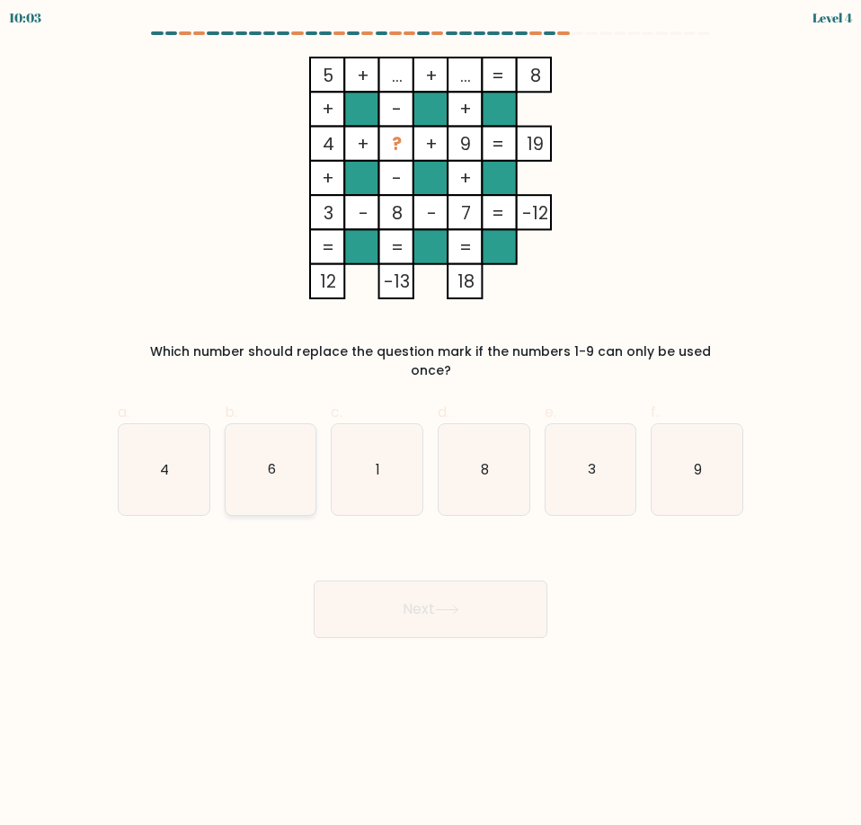
click at [275, 463] on icon "6" at bounding box center [270, 469] width 91 height 91
click at [430, 424] on input "b. 6" at bounding box center [430, 418] width 1 height 12
radio input "true"
click at [335, 581] on button "Next" at bounding box center [430, 608] width 234 height 57
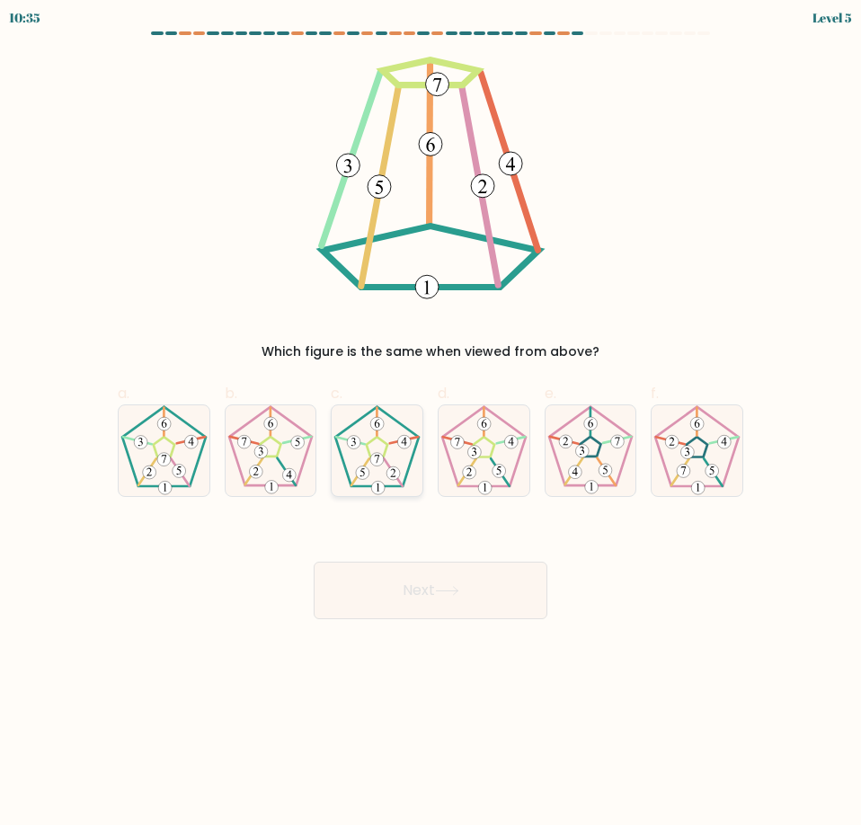
click at [359, 457] on icon at bounding box center [376, 450] width 91 height 91
click at [430, 424] on input "c." at bounding box center [430, 418] width 1 height 12
radio input "true"
click at [440, 623] on body "10:32 Level 5" at bounding box center [430, 412] width 861 height 825
click at [437, 605] on button "Next" at bounding box center [430, 589] width 234 height 57
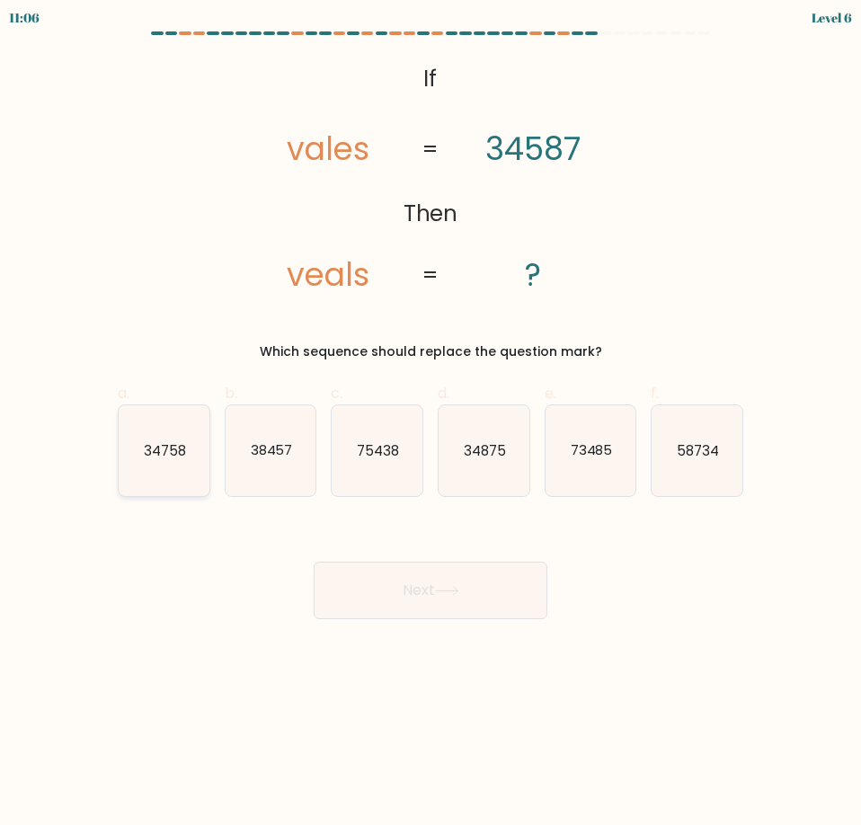
click at [161, 465] on icon "34758" at bounding box center [164, 450] width 91 height 91
click at [430, 424] on input "a. 34758" at bounding box center [430, 418] width 1 height 12
radio input "true"
click at [353, 578] on button "Next" at bounding box center [430, 589] width 234 height 57
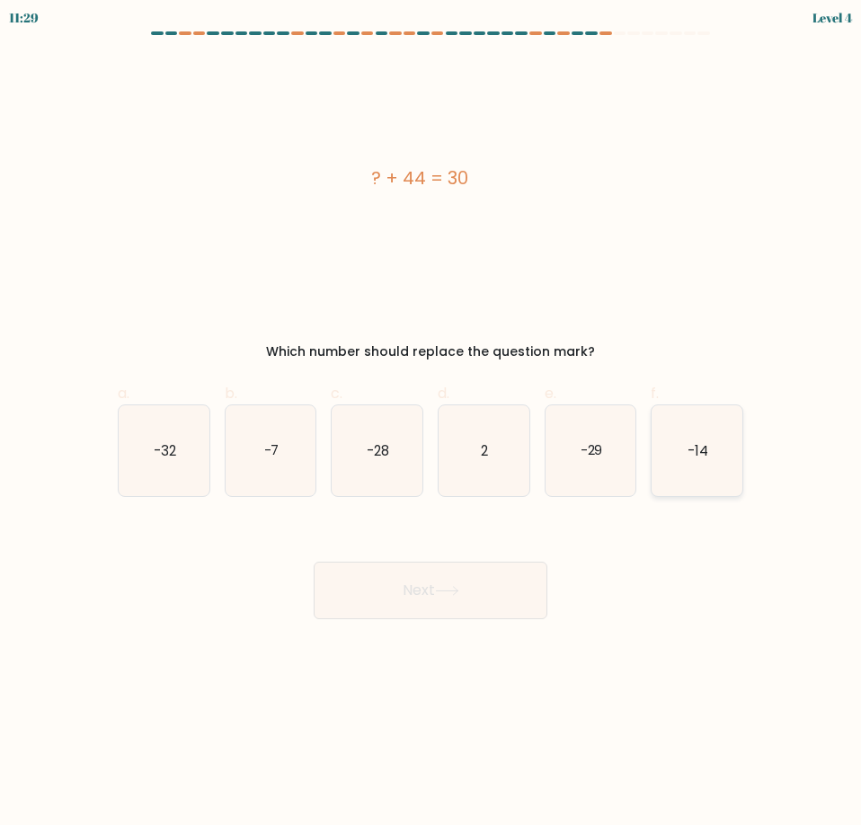
click at [668, 468] on icon "-14" at bounding box center [696, 450] width 91 height 91
click at [431, 424] on input "f. -14" at bounding box center [430, 418] width 1 height 12
radio input "true"
click at [459, 589] on icon at bounding box center [447, 591] width 24 height 10
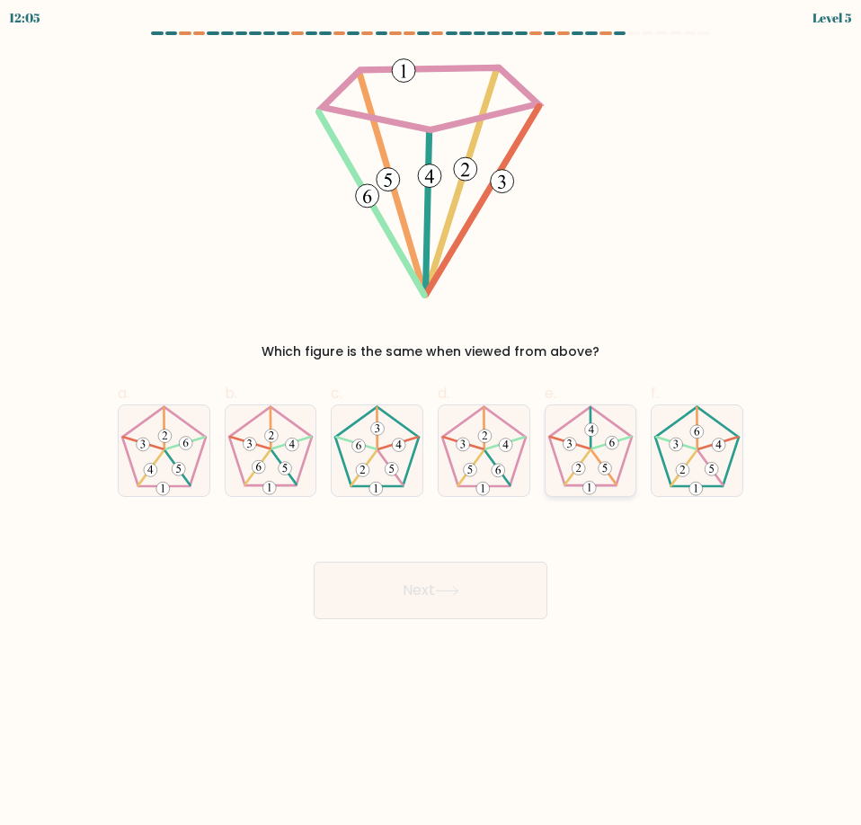
click at [598, 462] on 24 at bounding box center [603, 468] width 24 height 34
click at [431, 424] on input "e." at bounding box center [430, 418] width 1 height 12
radio input "true"
click at [471, 586] on button "Next" at bounding box center [430, 589] width 234 height 57
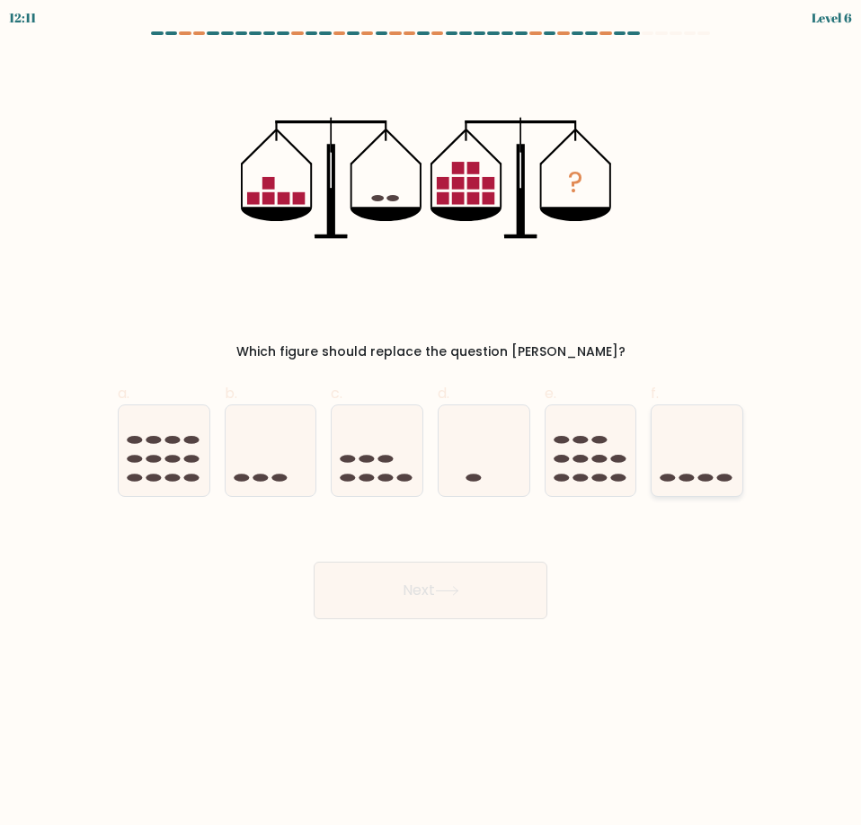
click at [719, 481] on icon at bounding box center [696, 450] width 91 height 75
click at [431, 424] on input "f." at bounding box center [430, 418] width 1 height 12
radio input "true"
click at [539, 559] on div "Next" at bounding box center [430, 568] width 647 height 101
click at [534, 573] on button "Next" at bounding box center [430, 589] width 234 height 57
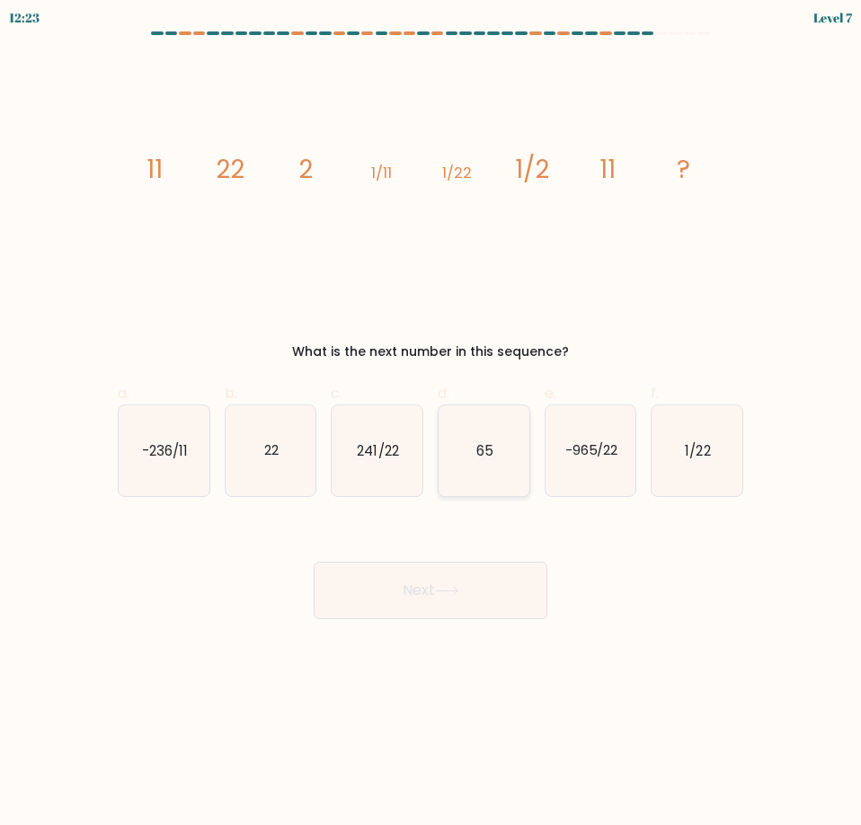
click at [495, 463] on icon "65" at bounding box center [483, 450] width 91 height 91
click at [431, 424] on input "d. 65" at bounding box center [430, 418] width 1 height 12
radio input "true"
click at [491, 591] on button "Next" at bounding box center [430, 589] width 234 height 57
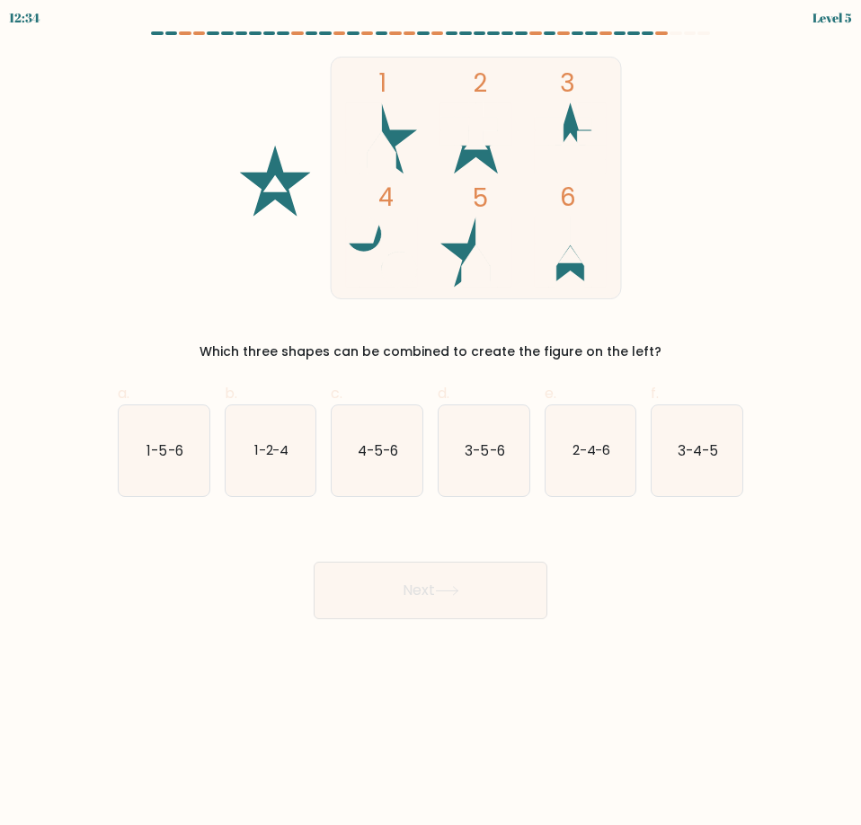
click at [217, 381] on div "a. 1-5-6 b. 1-2-4 c. 4-5-6 d. 3-5-6" at bounding box center [430, 432] width 640 height 128
click at [245, 411] on icon "1-2-4" at bounding box center [270, 450] width 91 height 91
click at [430, 412] on input "b. 1-2-4" at bounding box center [430, 418] width 1 height 12
radio input "true"
click at [392, 589] on button "Next" at bounding box center [430, 589] width 234 height 57
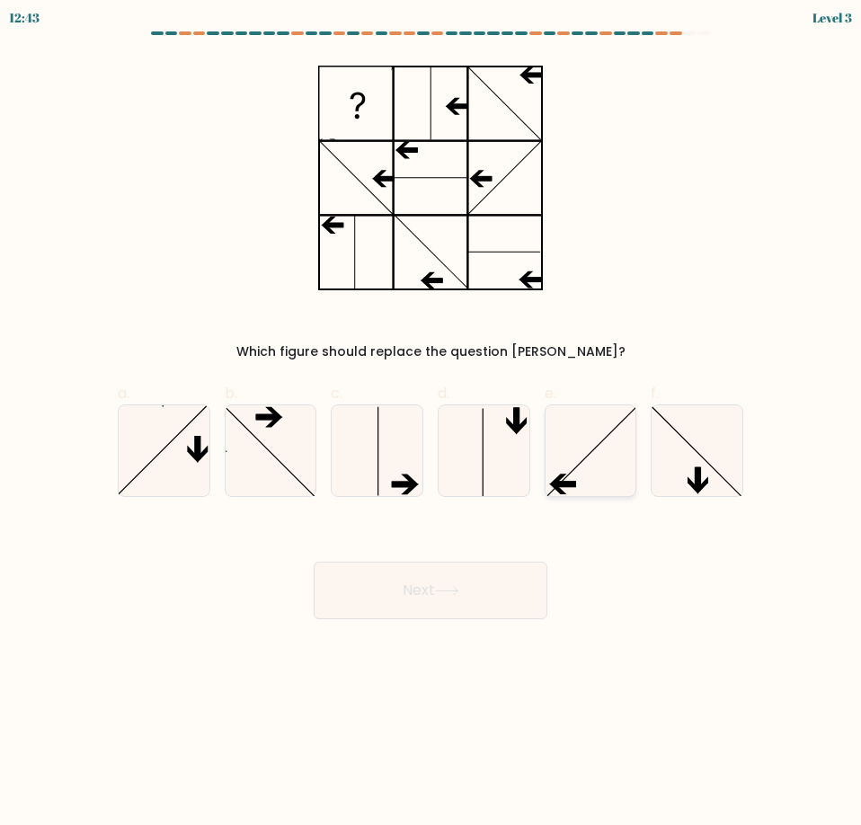
click at [587, 466] on icon at bounding box center [590, 450] width 91 height 91
click at [431, 424] on input "e." at bounding box center [430, 418] width 1 height 12
radio input "true"
click at [584, 448] on icon at bounding box center [590, 450] width 89 height 89
click at [431, 424] on input "e." at bounding box center [430, 418] width 1 height 12
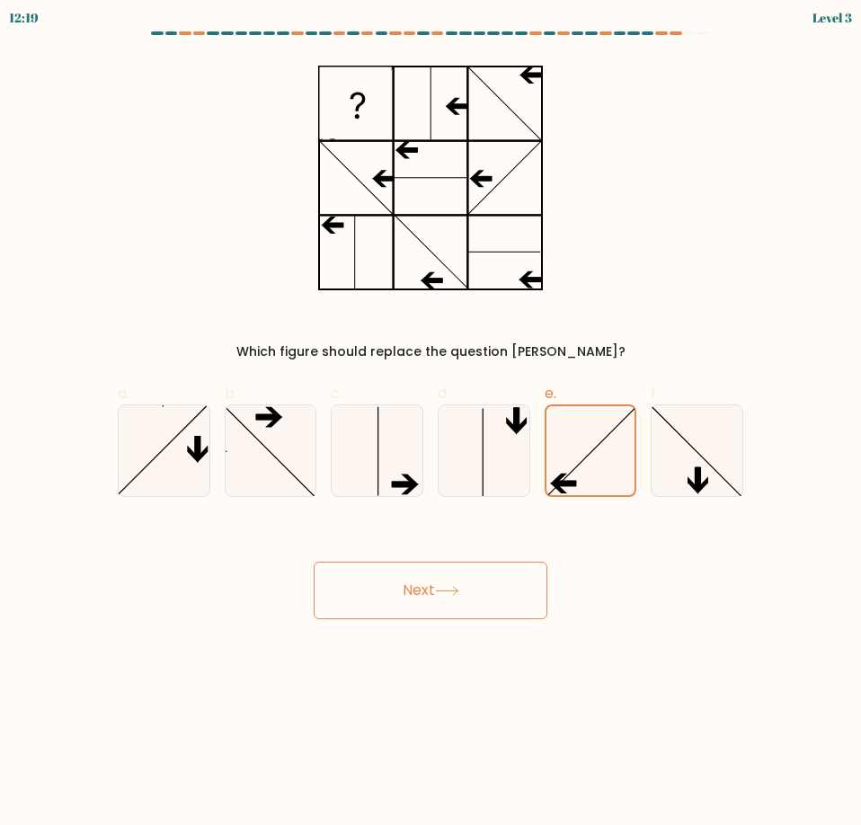
click at [500, 578] on button "Next" at bounding box center [430, 589] width 234 height 57
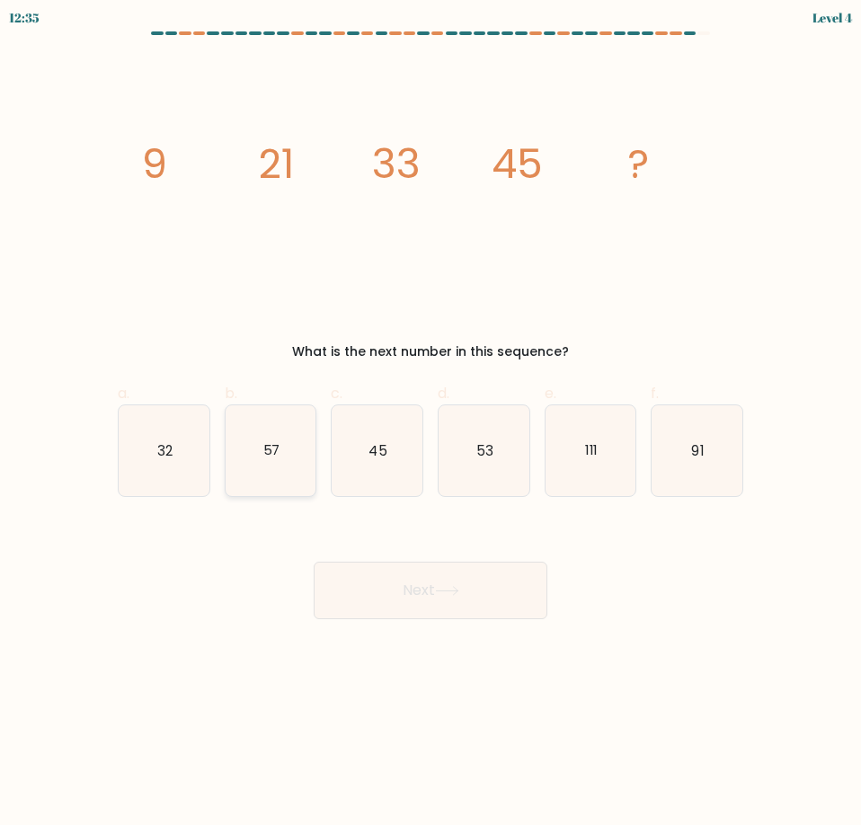
click at [303, 430] on icon "57" at bounding box center [270, 450] width 91 height 91
click at [430, 424] on input "b. 57" at bounding box center [430, 418] width 1 height 12
radio input "true"
click at [453, 572] on button "Next" at bounding box center [430, 589] width 234 height 57
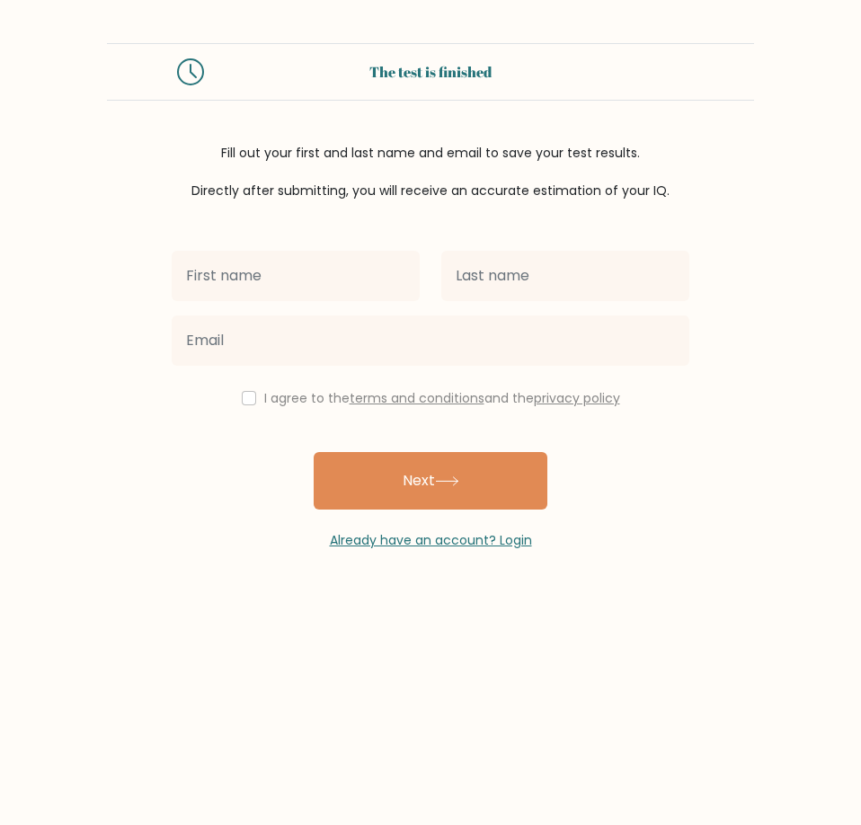
click at [341, 277] on input "text" at bounding box center [296, 276] width 248 height 50
type input "nikolai"
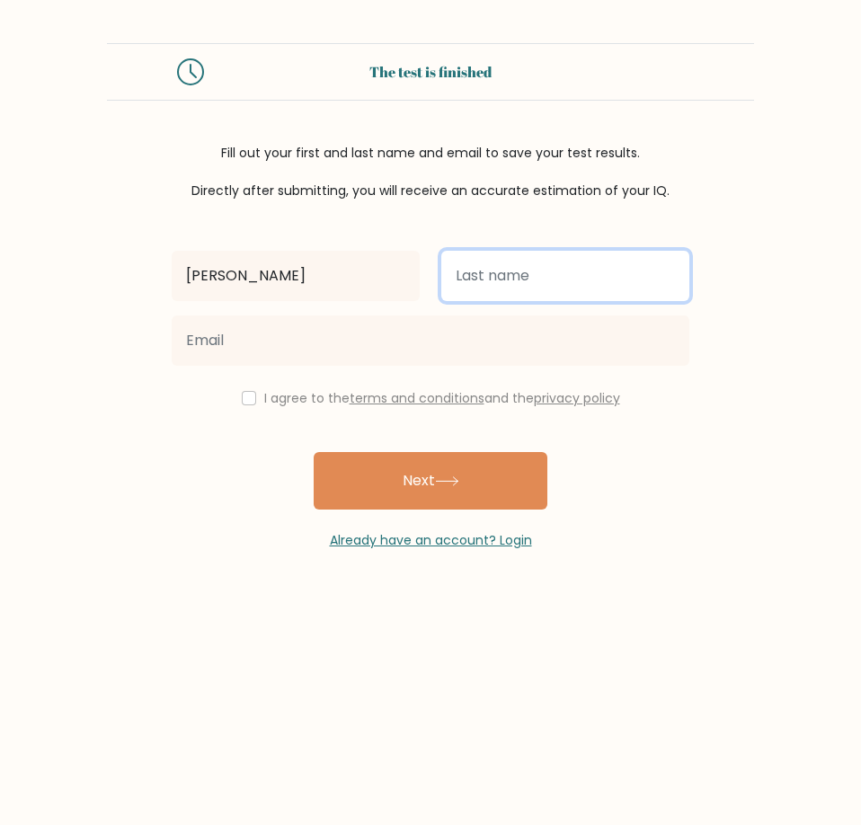
click at [577, 278] on input "text" at bounding box center [565, 276] width 248 height 50
type input "popov"
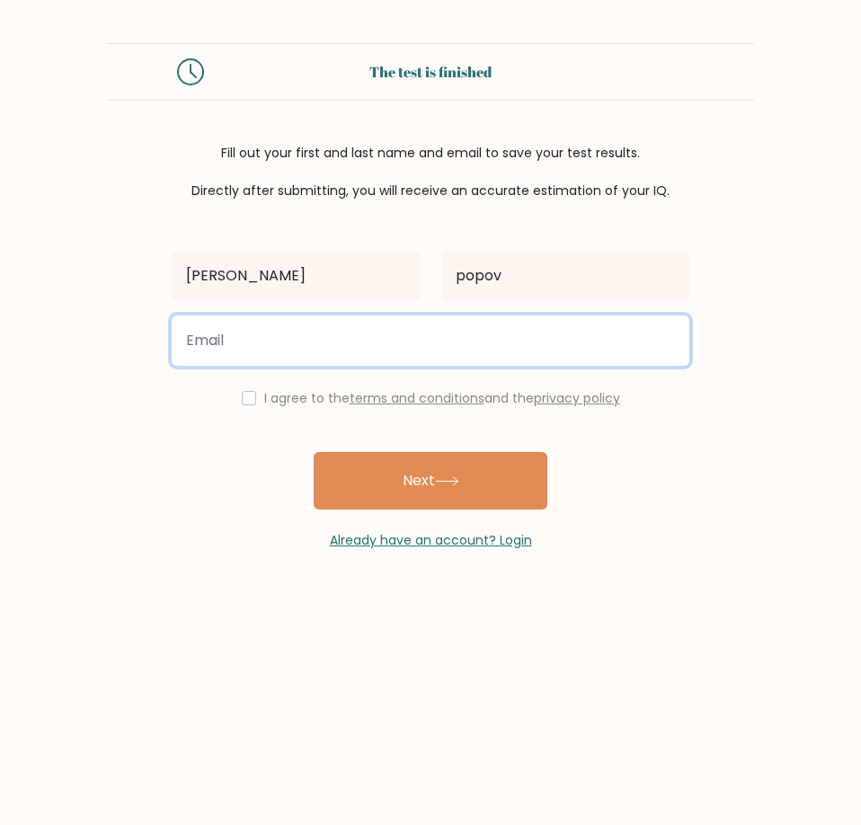
click at [522, 348] on input "email" at bounding box center [430, 340] width 517 height 50
type input "[EMAIL_ADDRESS][DOMAIN_NAME]"
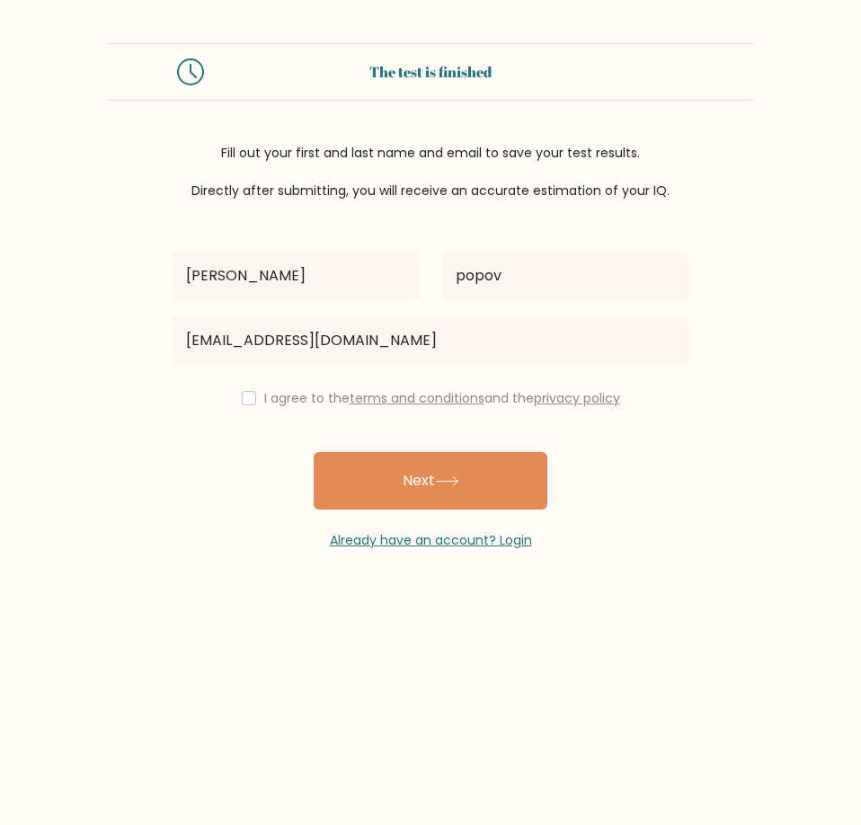
drag, startPoint x: 637, startPoint y: 489, endPoint x: 619, endPoint y: 484, distance: 18.5
click at [637, 490] on div "[PERSON_NAME] [EMAIL_ADDRESS][DOMAIN_NAME] I agree to the terms and conditions …" at bounding box center [430, 374] width 539 height 349
click at [242, 392] on input "checkbox" at bounding box center [249, 398] width 14 height 14
checkbox input "true"
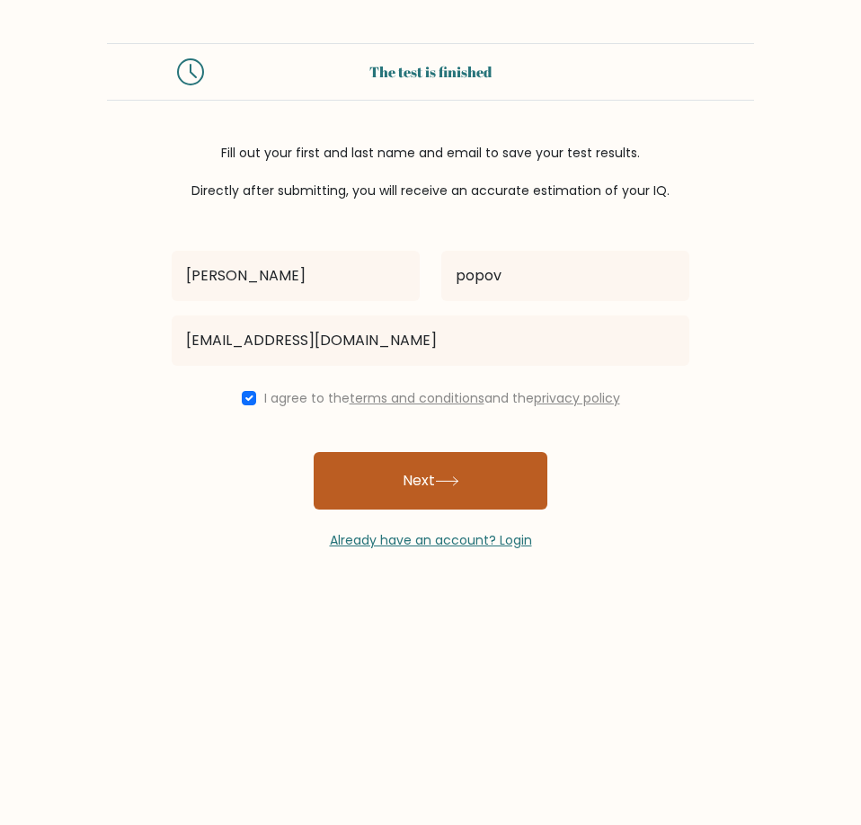
click at [420, 485] on button "Next" at bounding box center [430, 480] width 234 height 57
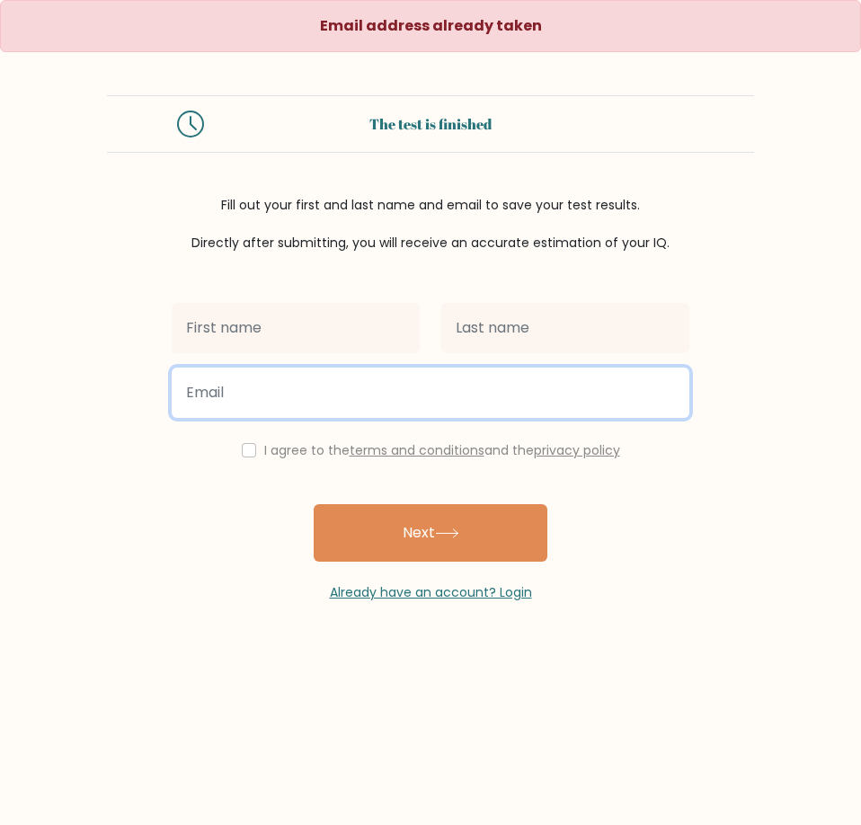
click at [453, 390] on input "email" at bounding box center [430, 392] width 517 height 50
type input "[EMAIL_ADDRESS][DOMAIN_NAME]"
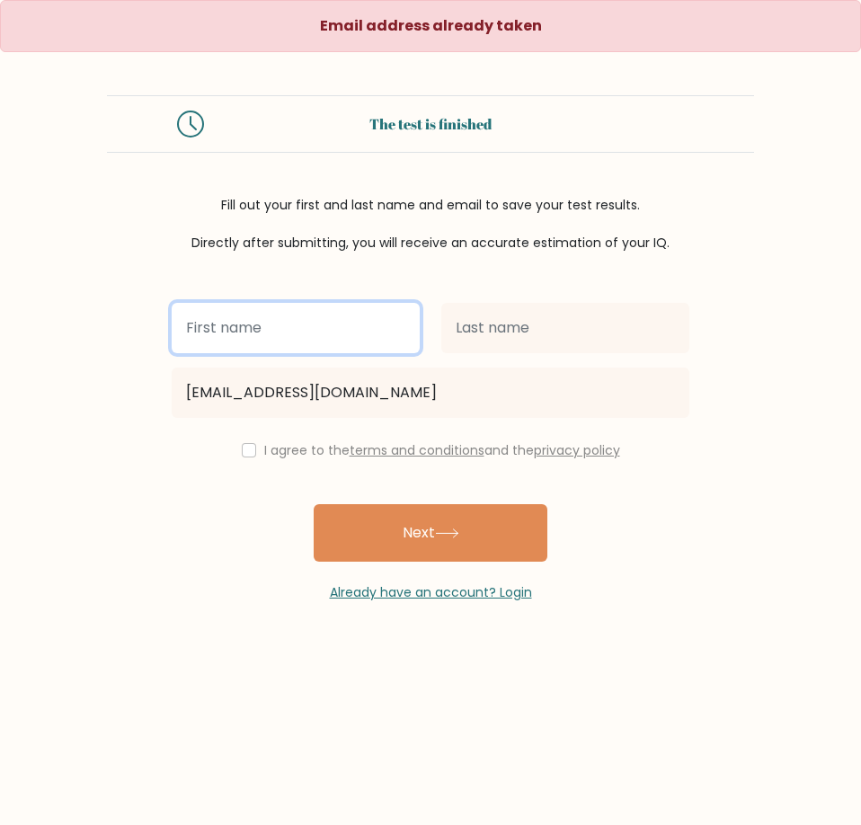
click at [268, 335] on input "text" at bounding box center [296, 328] width 248 height 50
type input "[PERSON_NAME]"
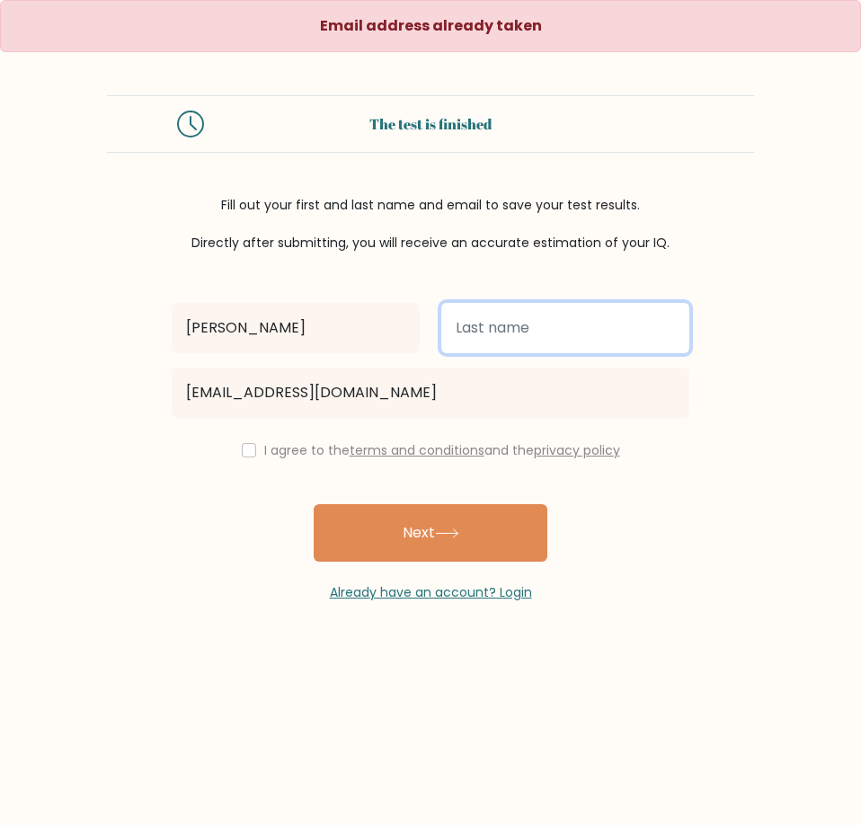
click at [496, 344] on input "text" at bounding box center [565, 328] width 248 height 50
type input "popov"
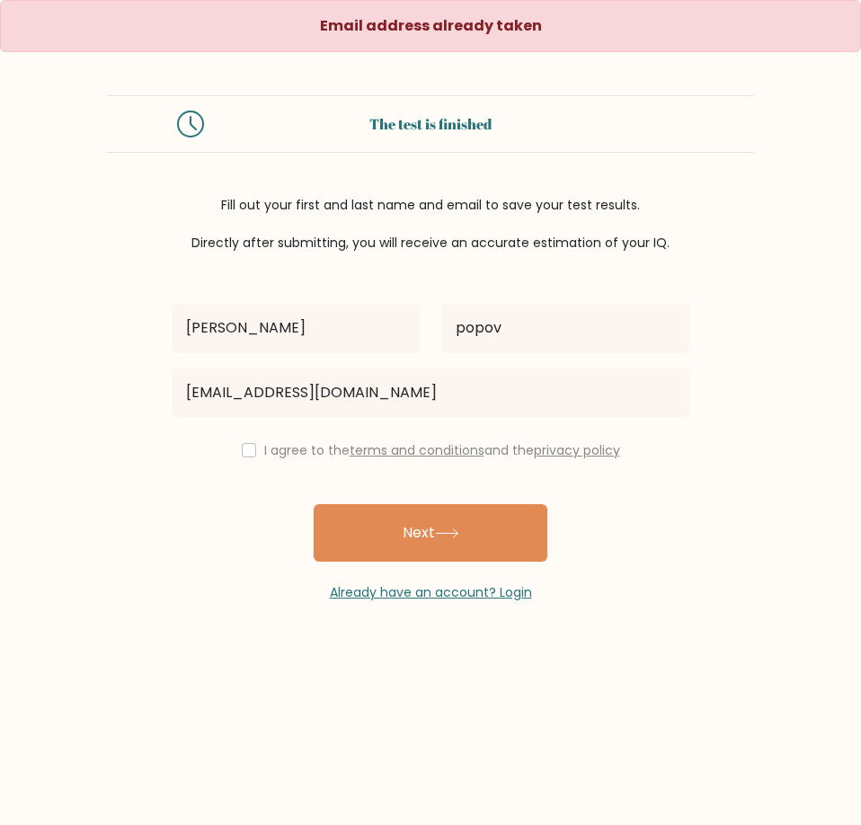
click at [620, 548] on div "nikolai popov lydianikinqmam@gmail.com I agree to the terms and conditions and …" at bounding box center [430, 426] width 539 height 349
click at [245, 453] on input "checkbox" at bounding box center [249, 450] width 14 height 14
checkbox input "true"
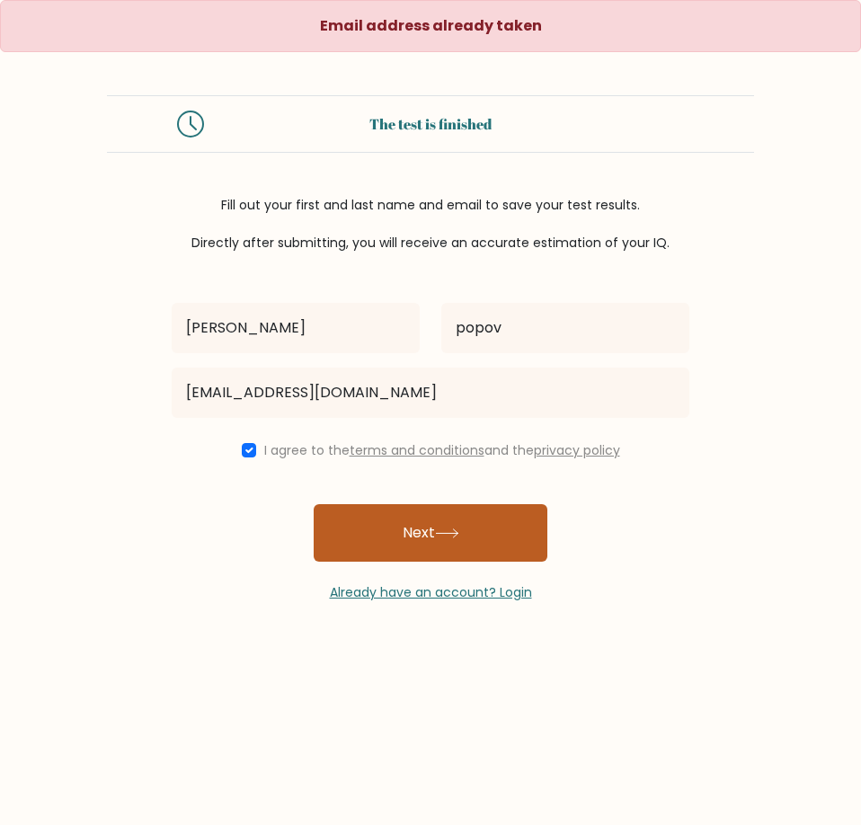
click at [402, 534] on button "Next" at bounding box center [430, 532] width 234 height 57
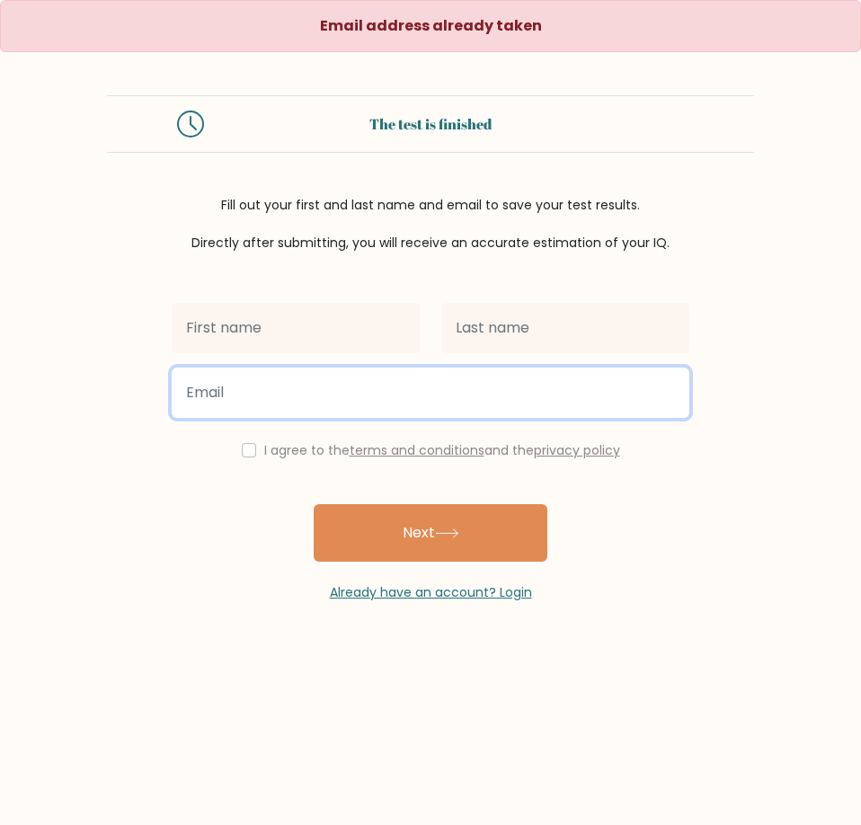
click at [320, 392] on input "email" at bounding box center [430, 392] width 517 height 50
type input "[EMAIL_ADDRESS][DOMAIN_NAME]"
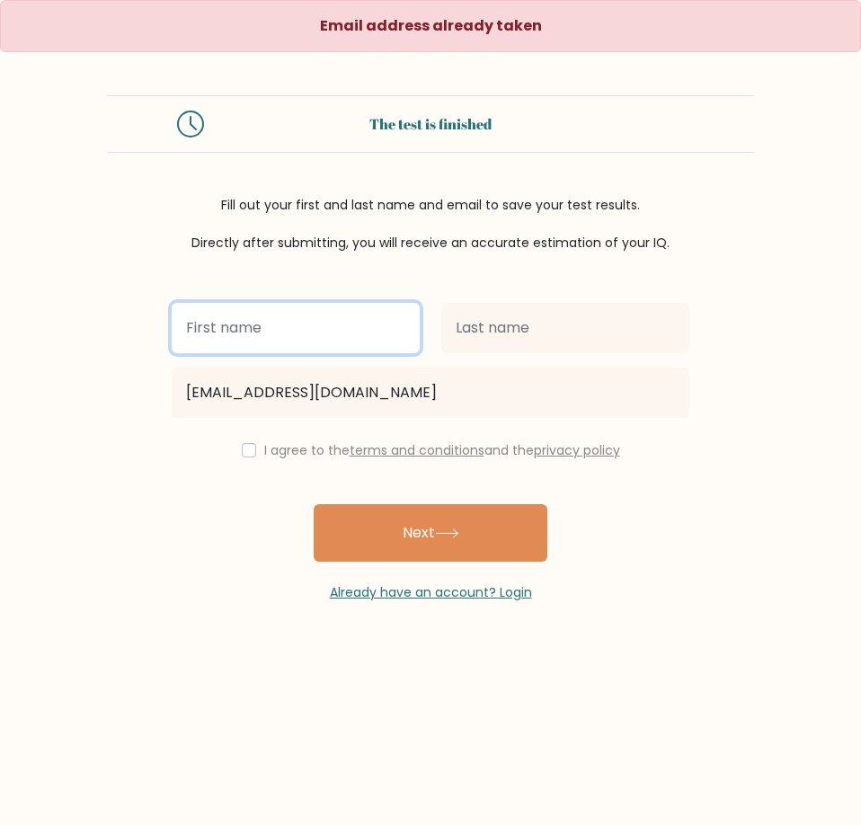
click at [275, 338] on input "text" at bounding box center [296, 328] width 248 height 50
type input "[PERSON_NAME]"
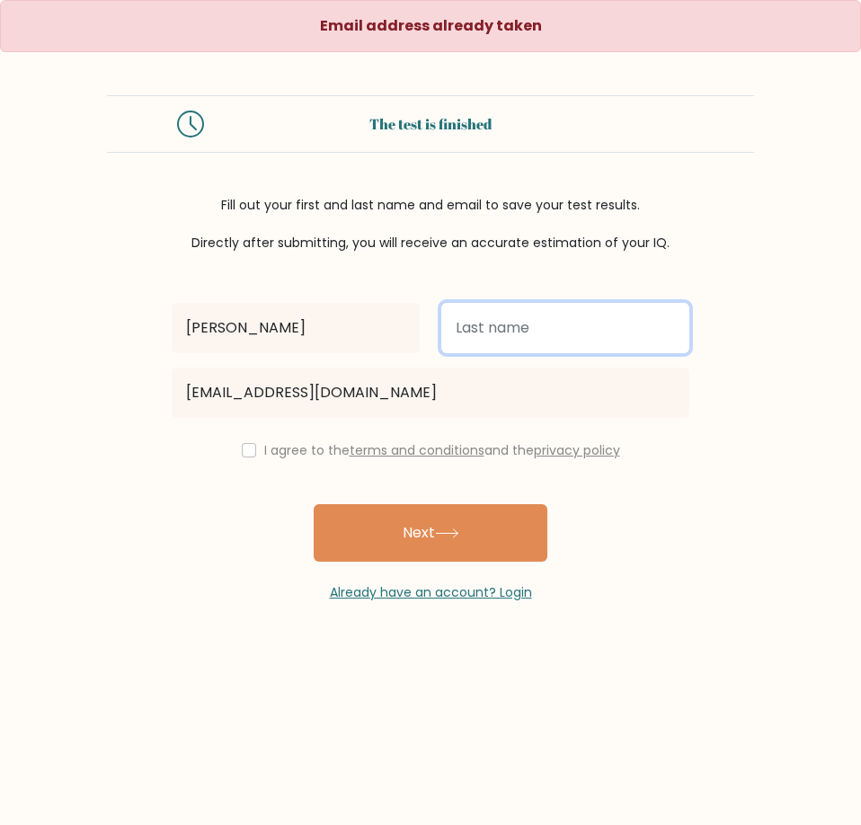
click at [510, 334] on input "text" at bounding box center [565, 328] width 248 height 50
type input "popov"
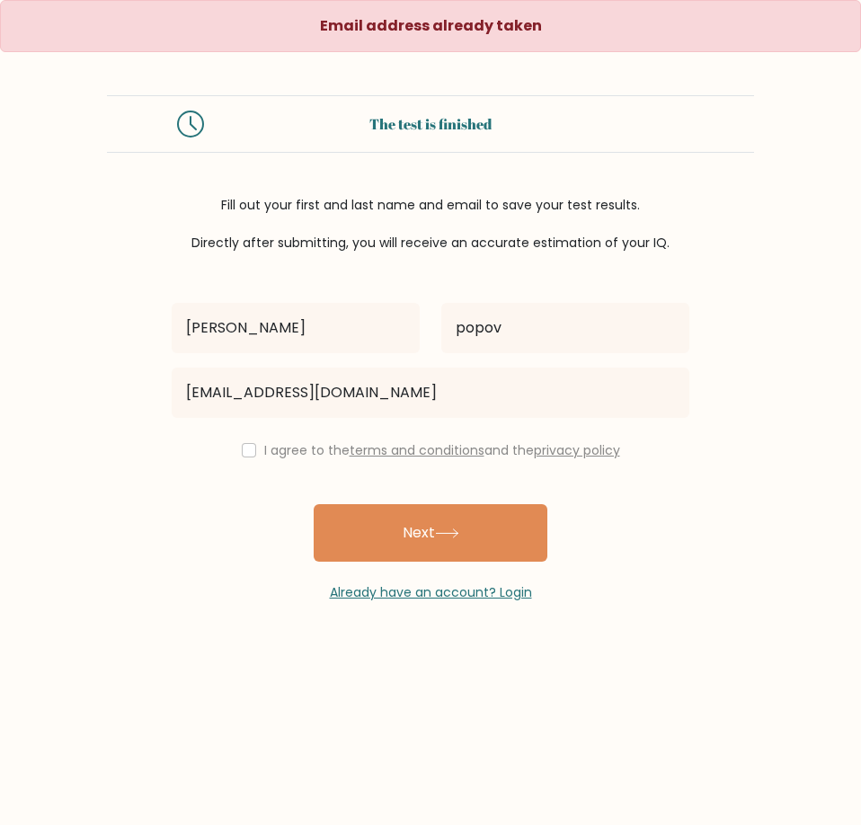
click at [252, 448] on div "I agree to the terms and conditions and the privacy policy" at bounding box center [430, 450] width 539 height 22
click at [251, 455] on input "checkbox" at bounding box center [249, 450] width 14 height 14
checkbox input "true"
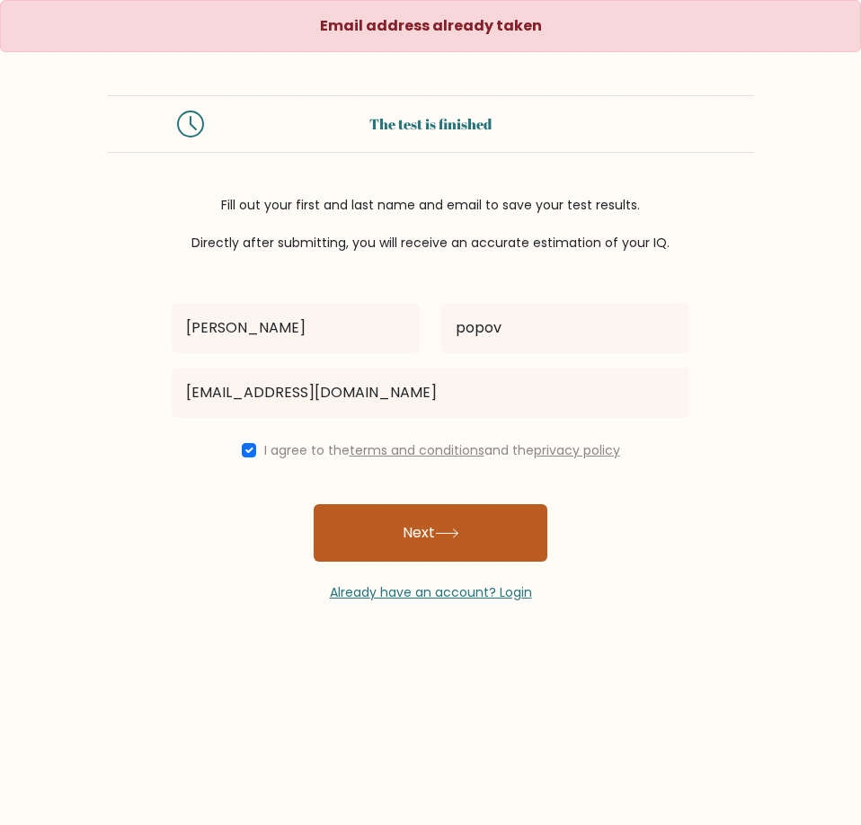
click at [396, 518] on button "Next" at bounding box center [430, 532] width 234 height 57
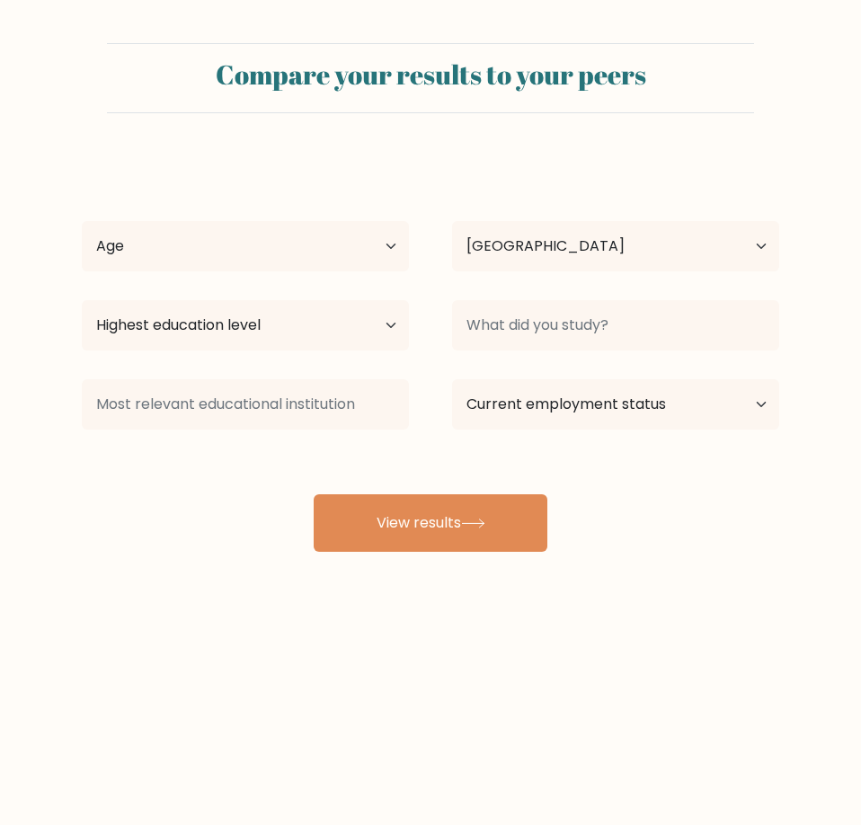
select select "BG"
click at [235, 241] on select "Age Under [DEMOGRAPHIC_DATA] [DEMOGRAPHIC_DATA] [DEMOGRAPHIC_DATA] [DEMOGRAPHIC…" at bounding box center [245, 246] width 327 height 50
select select "min_18"
click at [82, 221] on select "Age Under [DEMOGRAPHIC_DATA] [DEMOGRAPHIC_DATA] [DEMOGRAPHIC_DATA] [DEMOGRAPHIC…" at bounding box center [245, 246] width 327 height 50
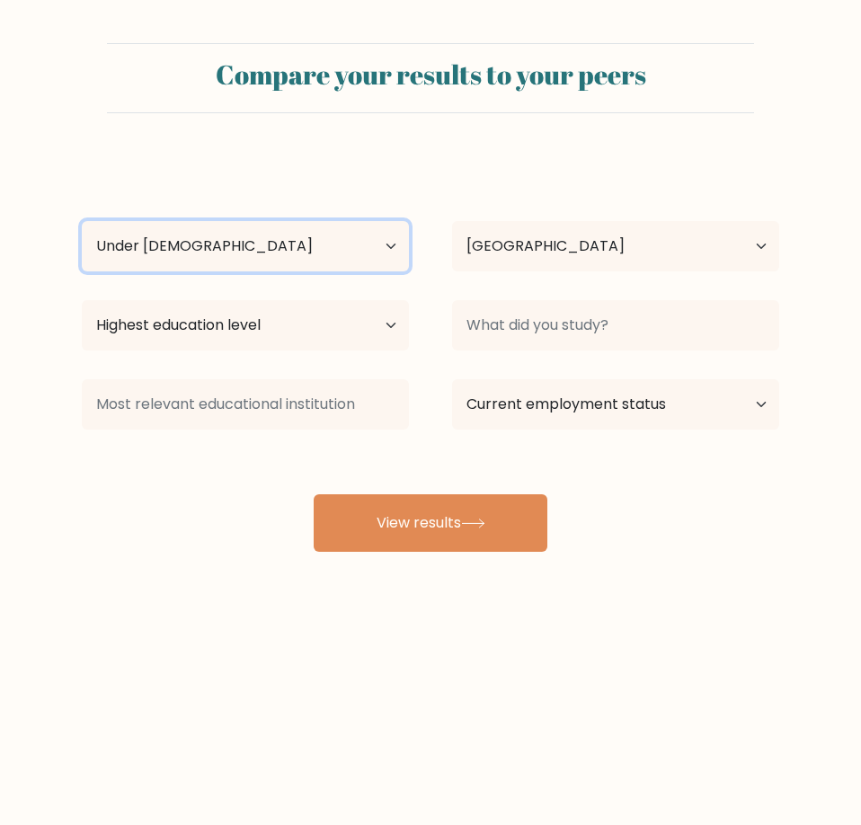
click at [246, 249] on select "Age Under 18 years old 18-24 years old 25-34 years old 35-44 years old 45-54 ye…" at bounding box center [245, 246] width 327 height 50
click at [255, 259] on select "Age Under 18 years old 18-24 years old 25-34 years old 35-44 years old 45-54 ye…" at bounding box center [245, 246] width 327 height 50
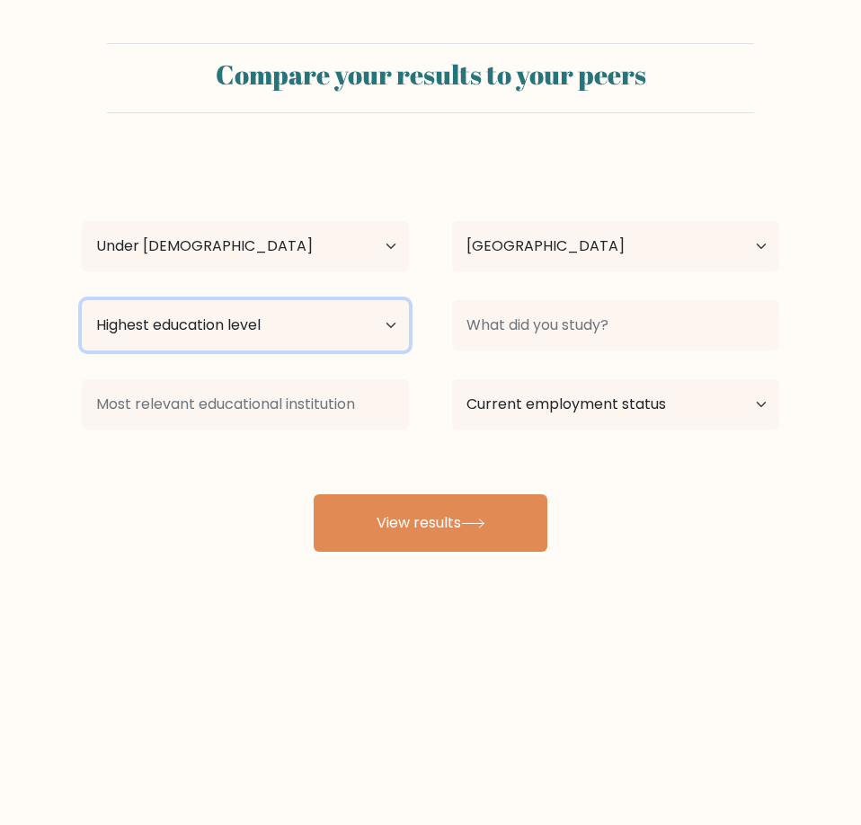
click at [223, 330] on select "Highest education level No schooling Primary Lower Secondary Upper Secondary Oc…" at bounding box center [245, 325] width 327 height 50
select select "no_schooling"
click at [82, 300] on select "Highest education level No schooling Primary Lower Secondary Upper Secondary Oc…" at bounding box center [245, 325] width 327 height 50
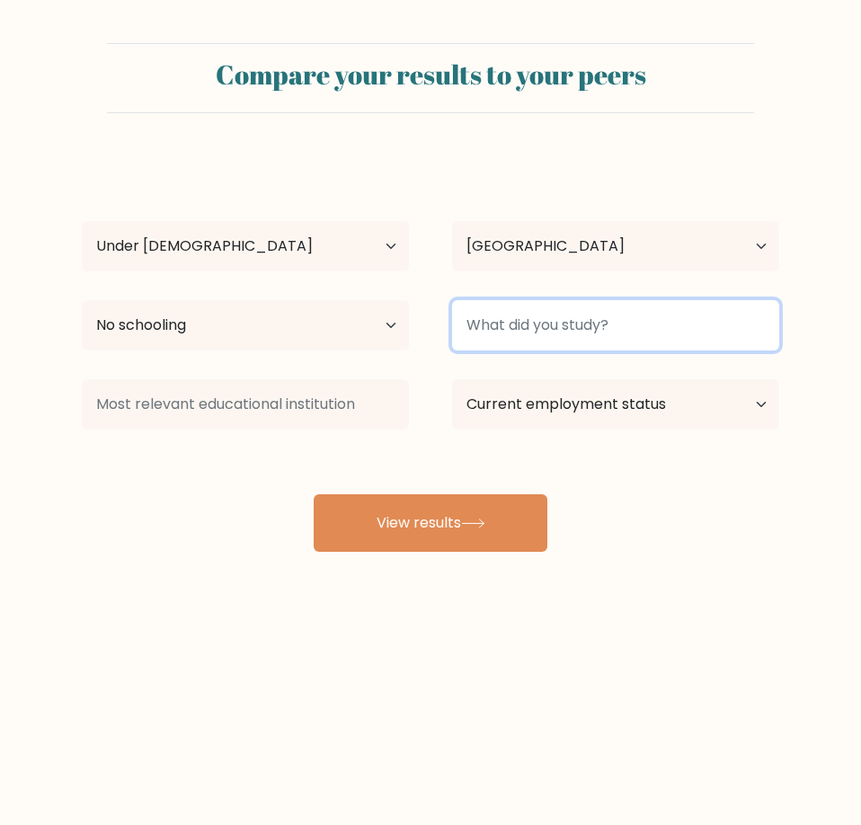
click at [518, 346] on input at bounding box center [615, 325] width 327 height 50
type input "nothing"
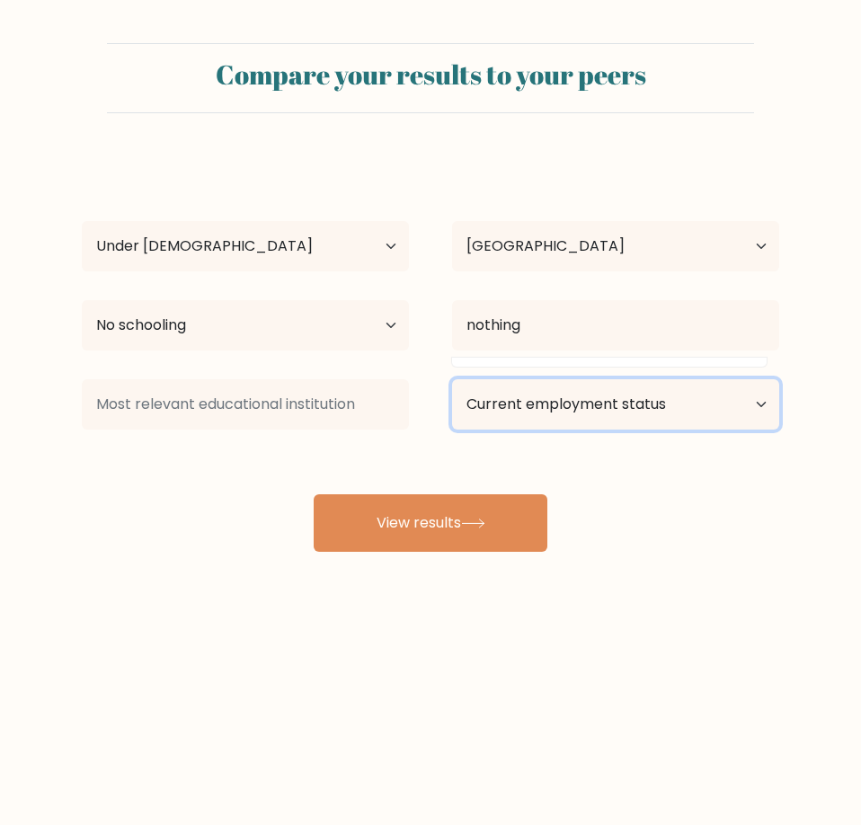
click at [609, 420] on select "Current employment status Employed Student Retired Other / prefer not to answer" at bounding box center [615, 404] width 327 height 50
select select "other"
click at [452, 379] on select "Current employment status Employed Student Retired Other / prefer not to answer" at bounding box center [615, 404] width 327 height 50
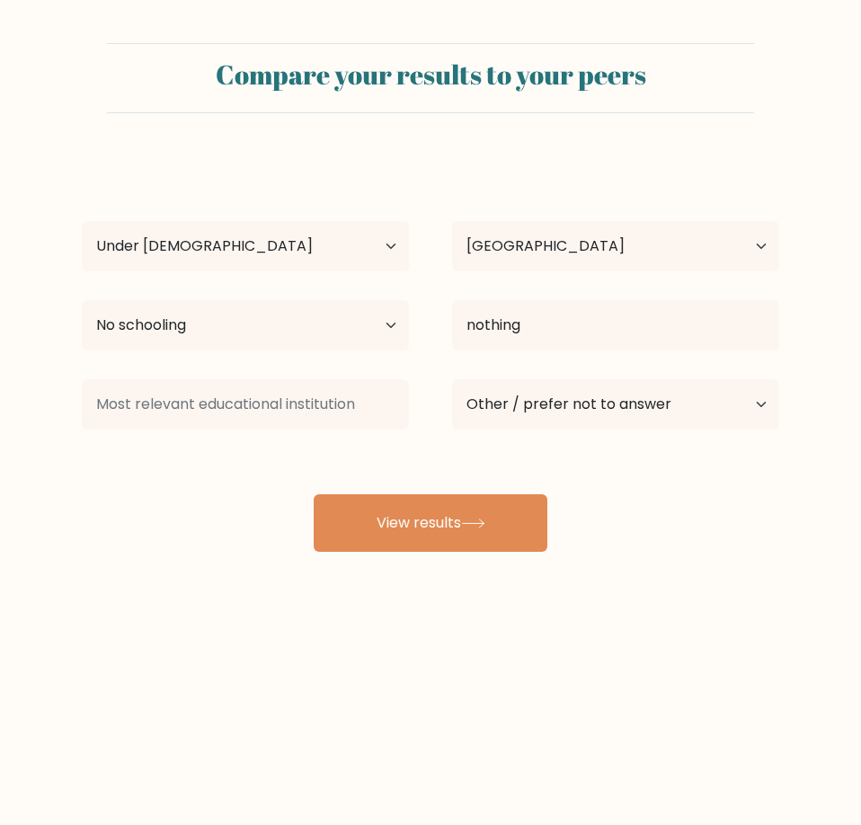
click at [209, 474] on div "nikolai popov Age Under 18 years old 18-24 years old 25-34 years old 35-44 year…" at bounding box center [430, 353] width 719 height 395
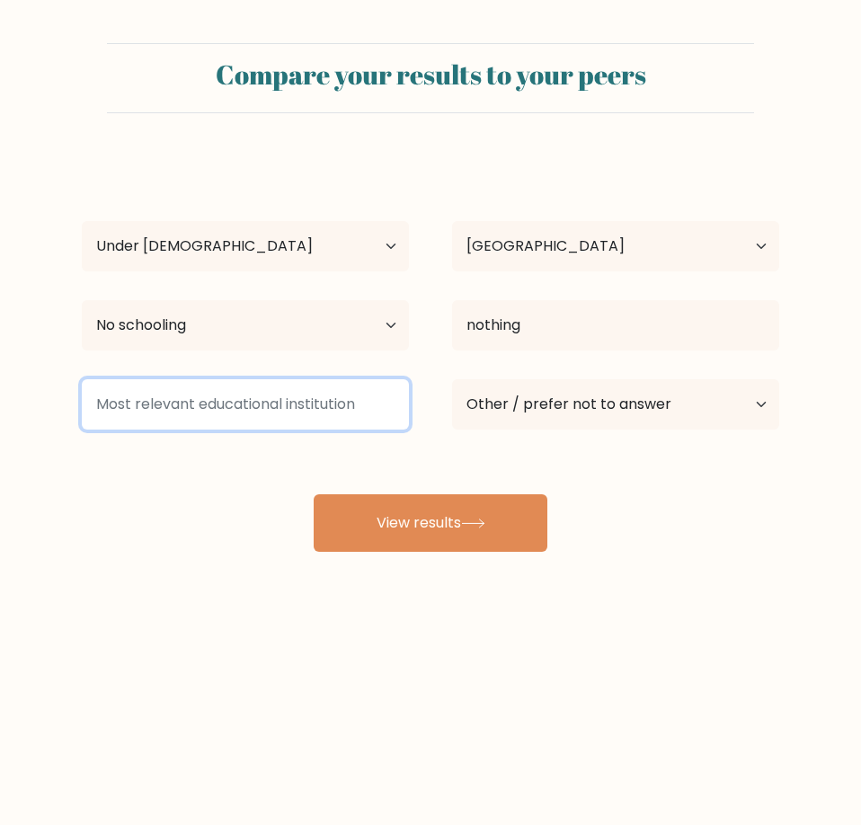
click at [199, 418] on input at bounding box center [245, 404] width 327 height 50
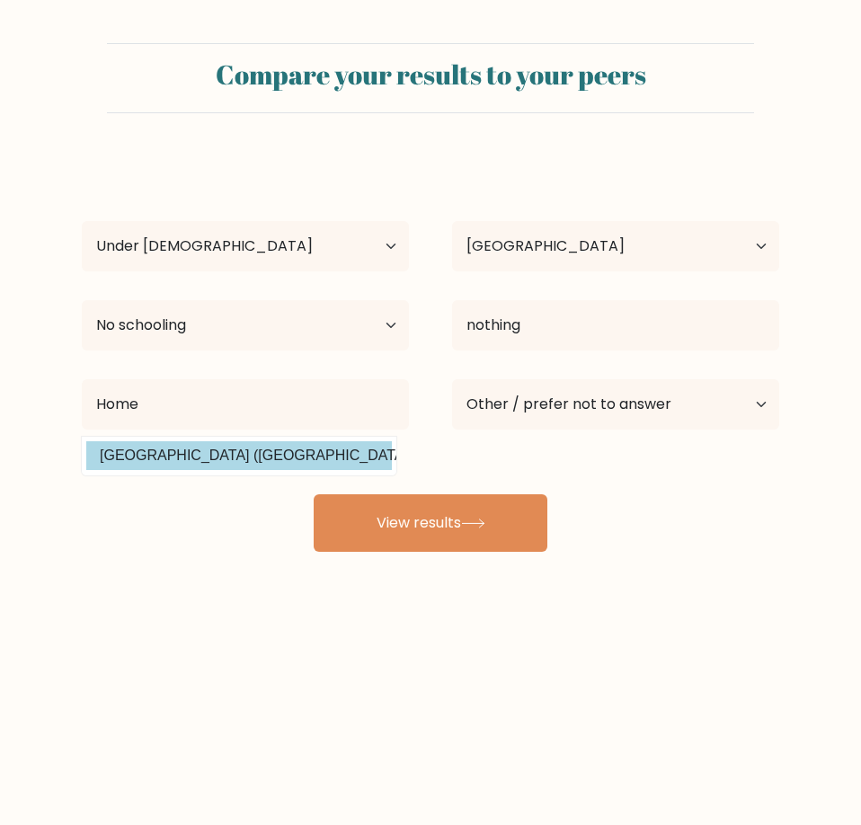
click at [96, 462] on option "Hochschule Merseburg (Germany)" at bounding box center [238, 455] width 305 height 29
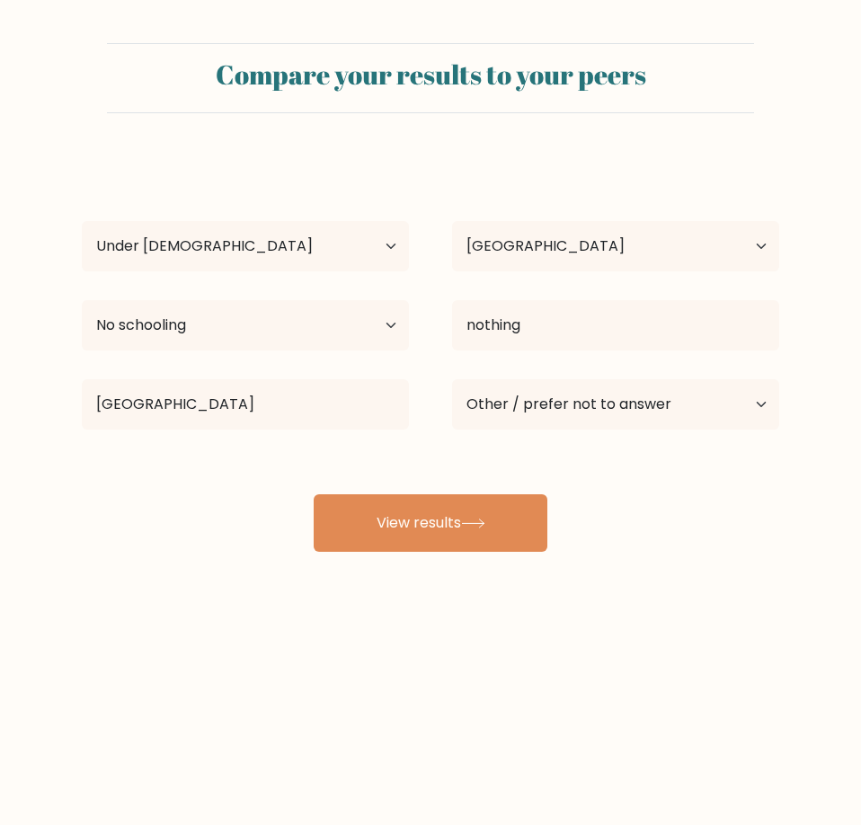
drag, startPoint x: 106, startPoint y: 543, endPoint x: 206, endPoint y: 449, distance: 136.6
click at [109, 539] on div "nikolai popov Age Under 18 years old 18-24 years old 25-34 years old 35-44 year…" at bounding box center [430, 353] width 719 height 395
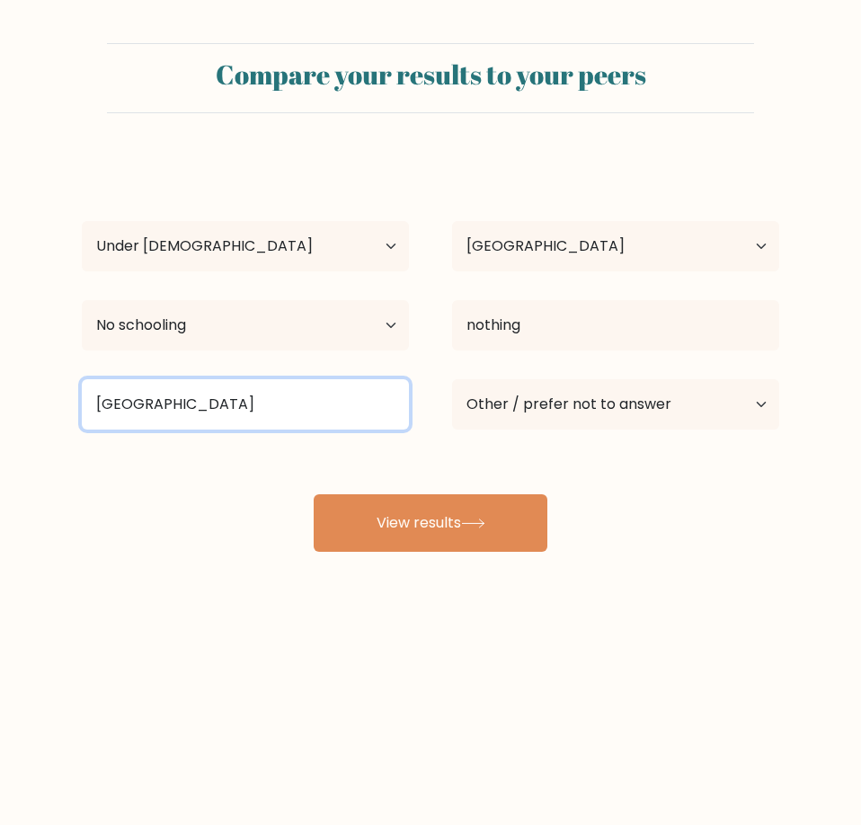
drag, startPoint x: 302, startPoint y: 403, endPoint x: 183, endPoint y: 402, distance: 118.6
click at [183, 402] on input "Hochschule Merseburg" at bounding box center [245, 404] width 327 height 50
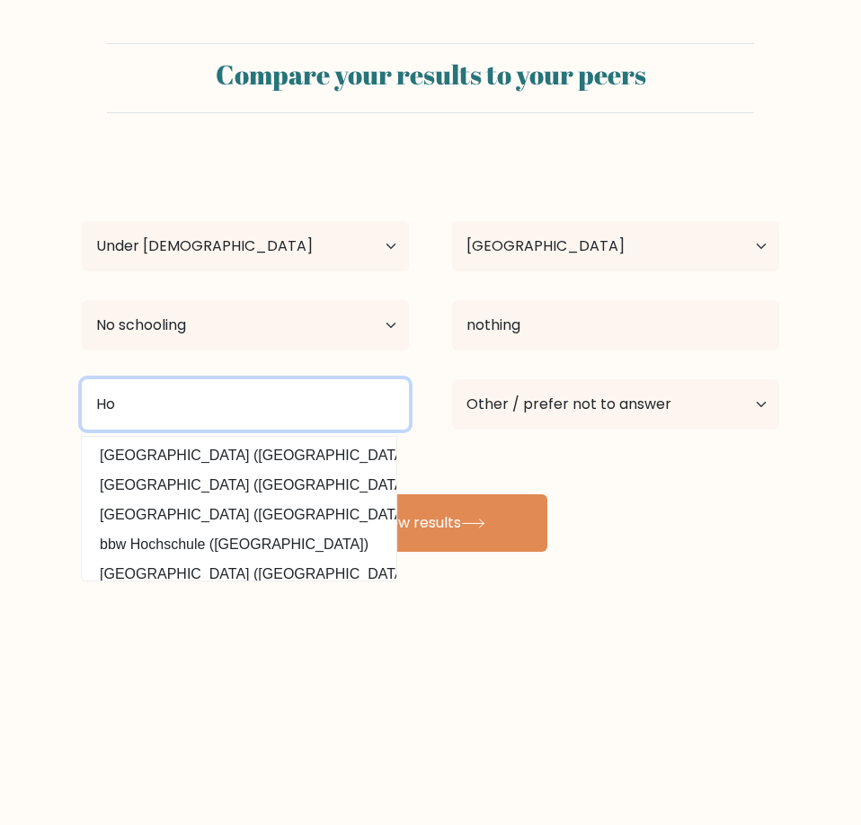
type input "H"
type input "Home school"
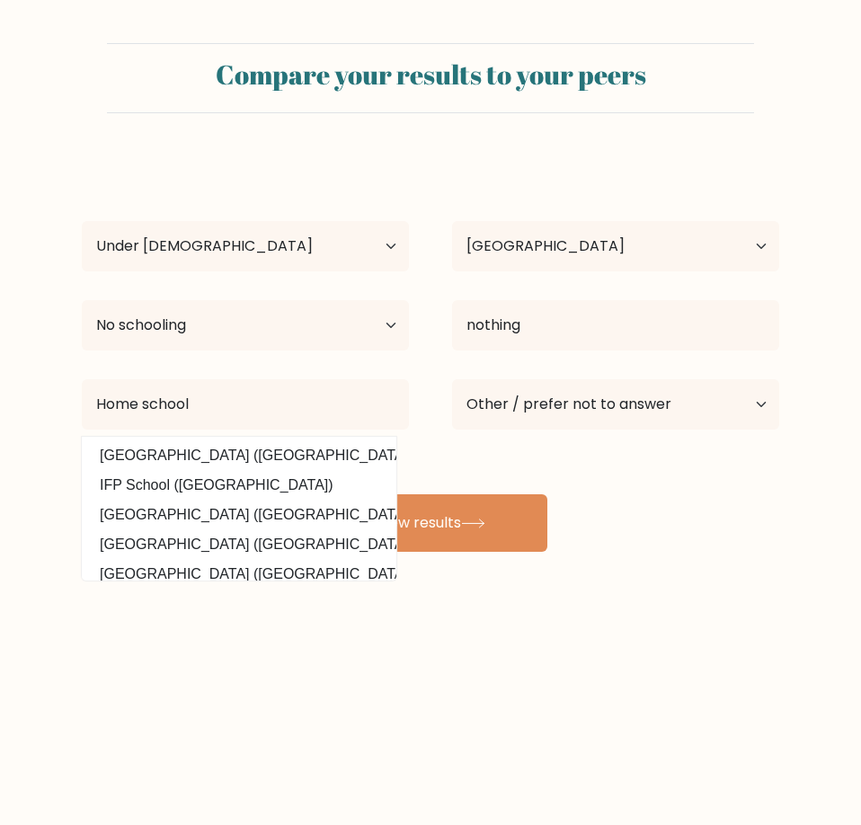
click at [643, 512] on div "nikolai popov Age Under 18 years old 18-24 years old 25-34 years old 35-44 year…" at bounding box center [430, 353] width 719 height 395
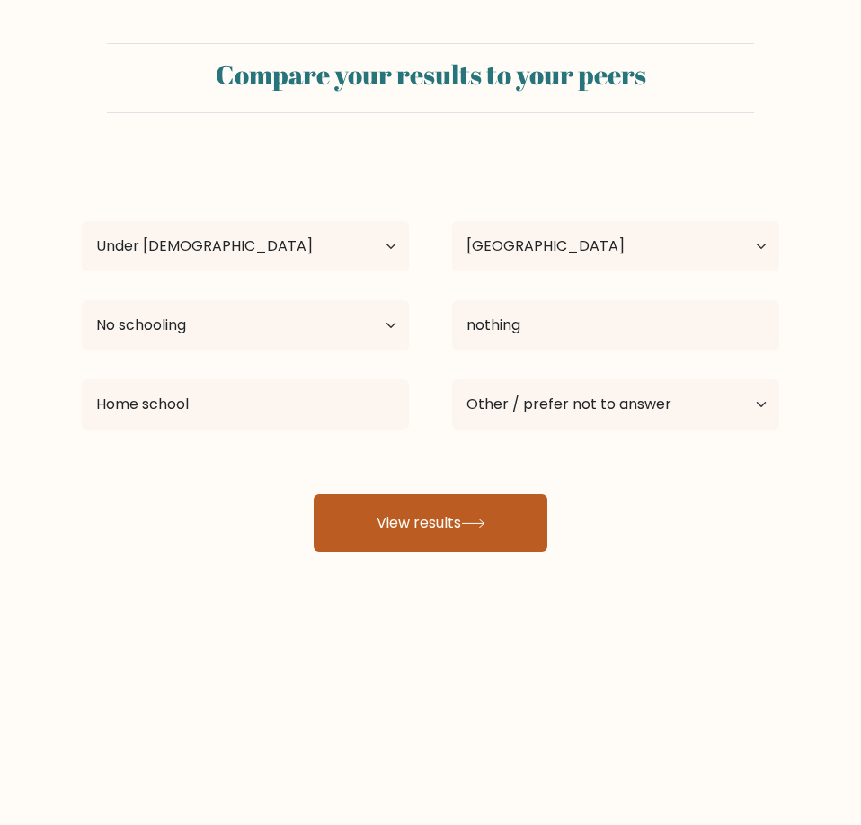
click at [535, 532] on button "View results" at bounding box center [430, 522] width 234 height 57
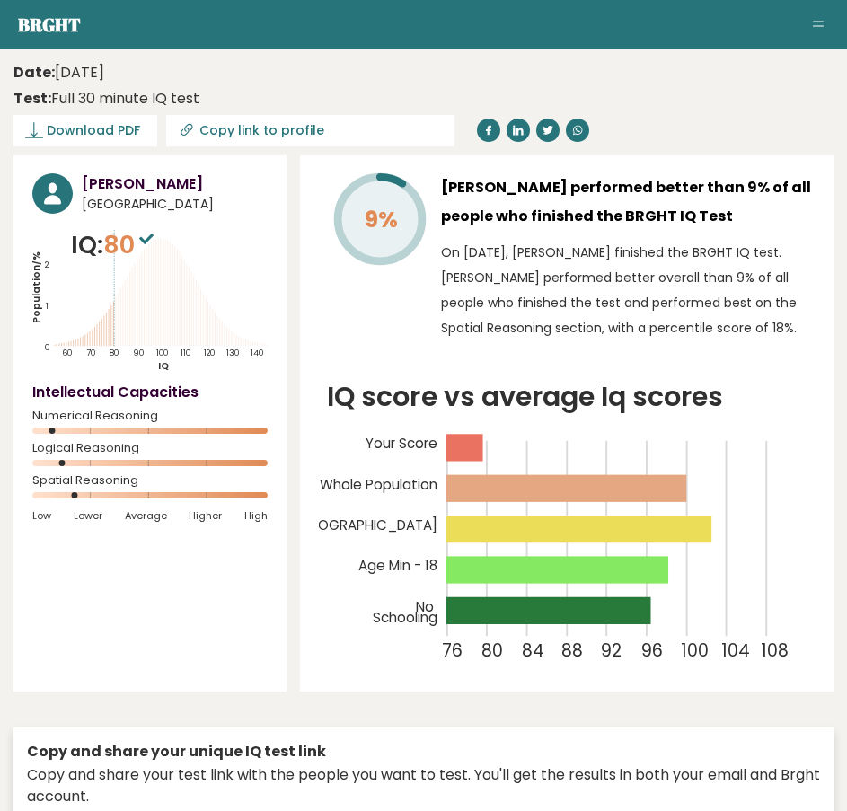
click at [57, 430] on rect at bounding box center [149, 431] width 235 height 6
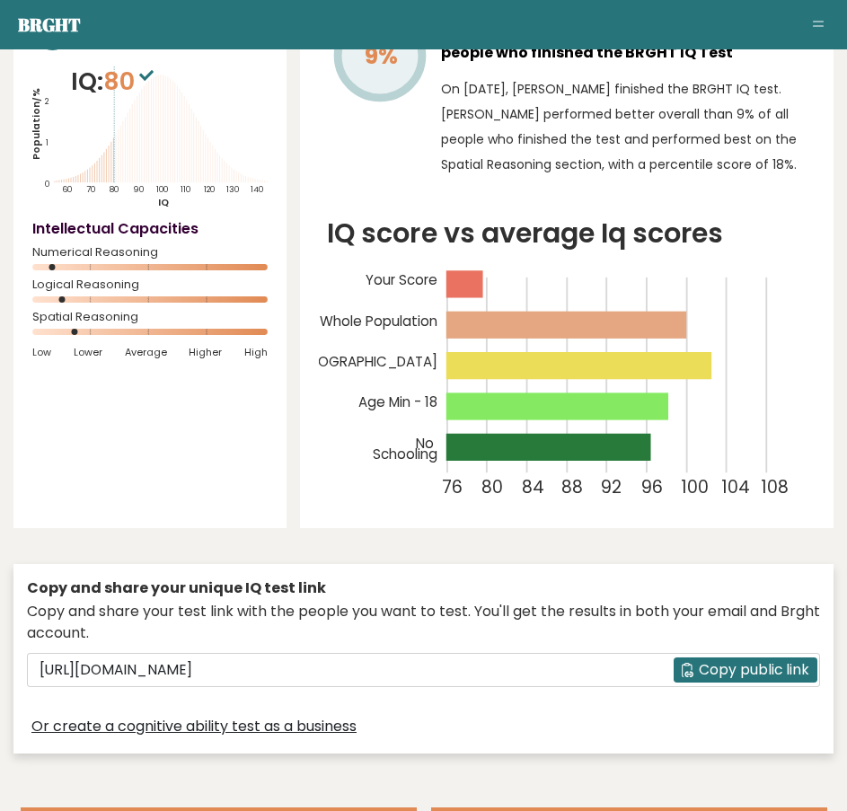
scroll to position [180, 0]
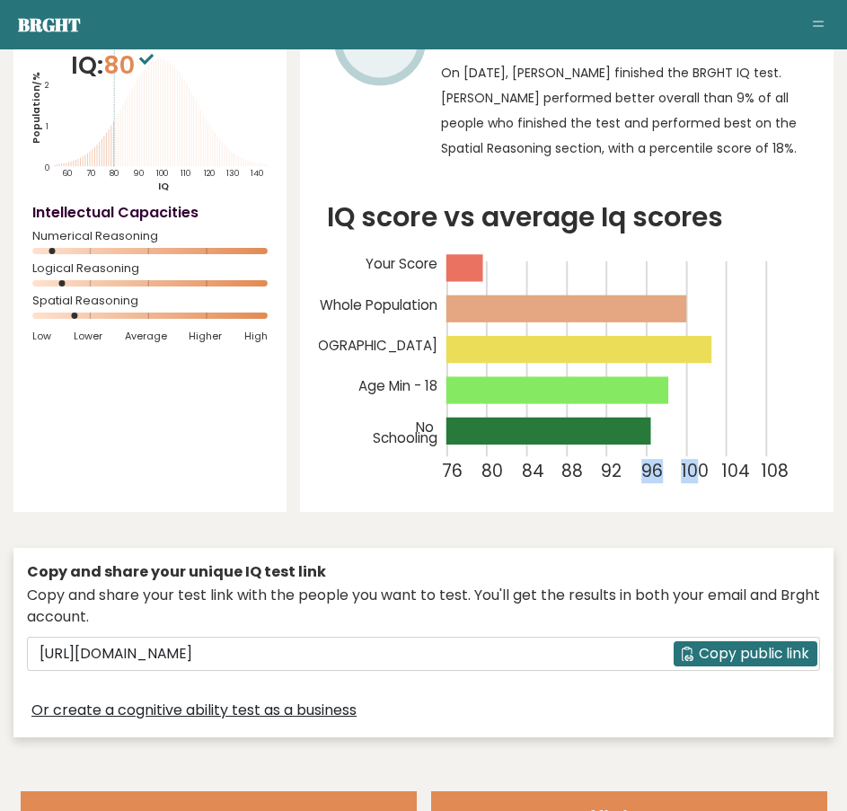
drag, startPoint x: 638, startPoint y: 452, endPoint x: 705, endPoint y: 463, distance: 68.2
click at [705, 463] on icon "IQ score vs average Iq scores 76 80 84 88 92 96 100 104 108 Your Score Whole Po…" at bounding box center [567, 345] width 496 height 297
click at [639, 479] on icon "IQ score vs average Iq scores 76 80 84 88 92 96 100 104 108 Your Score Whole Po…" at bounding box center [567, 345] width 496 height 297
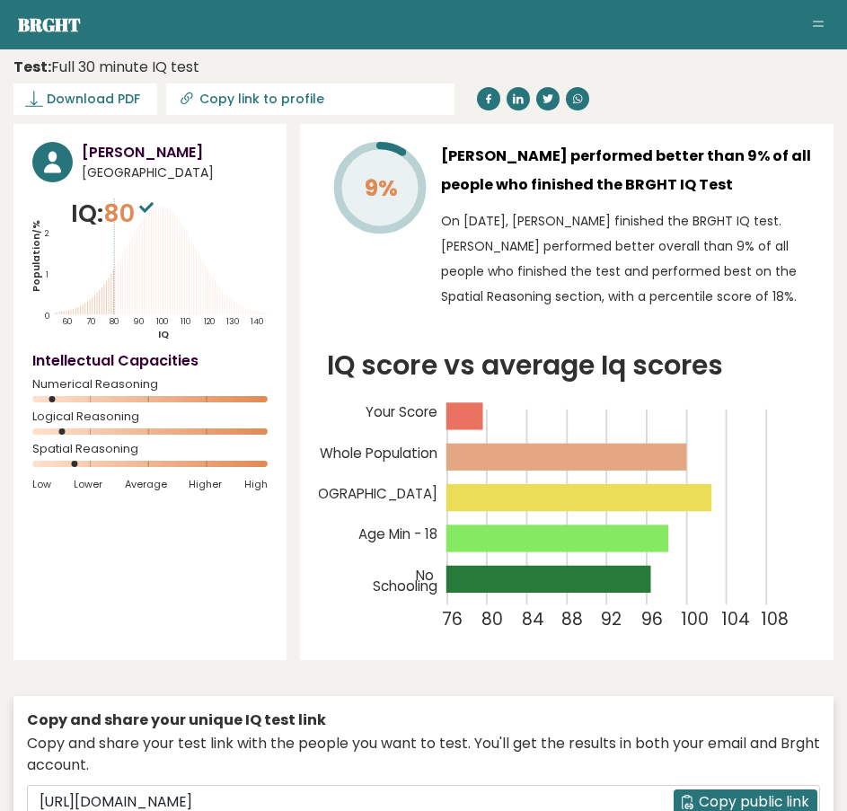
scroll to position [0, 0]
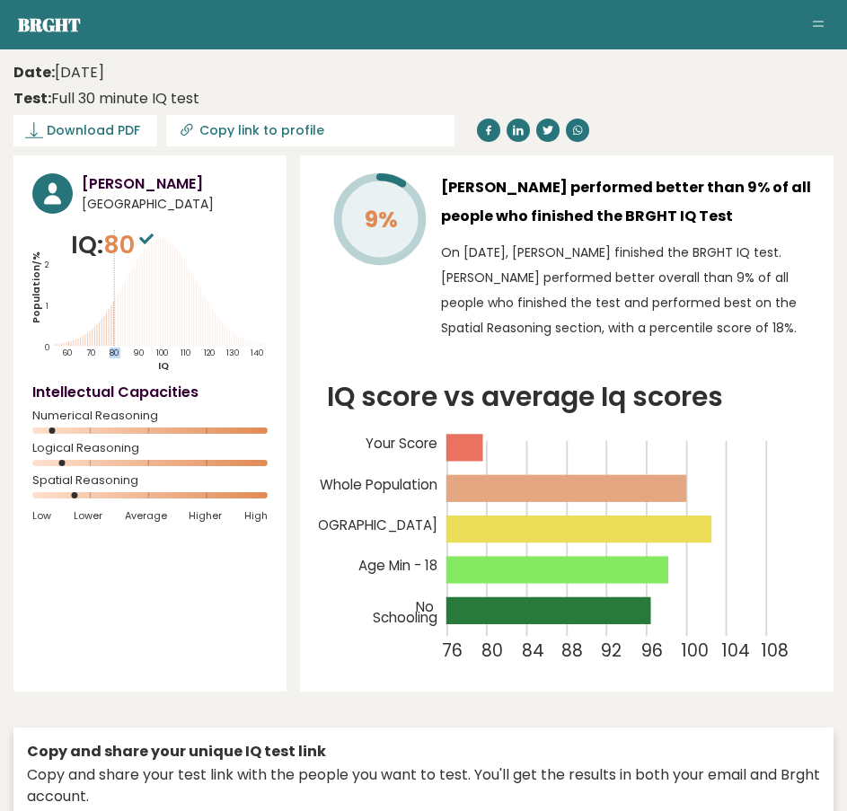
drag, startPoint x: 125, startPoint y: 353, endPoint x: 111, endPoint y: 354, distance: 13.5
click at [111, 354] on text "80" at bounding box center [79, 288] width 95 height 139
click at [111, 354] on tspan "80" at bounding box center [114, 353] width 9 height 11
click at [122, 384] on h4 "Intellectual Capacities" at bounding box center [149, 393] width 235 height 22
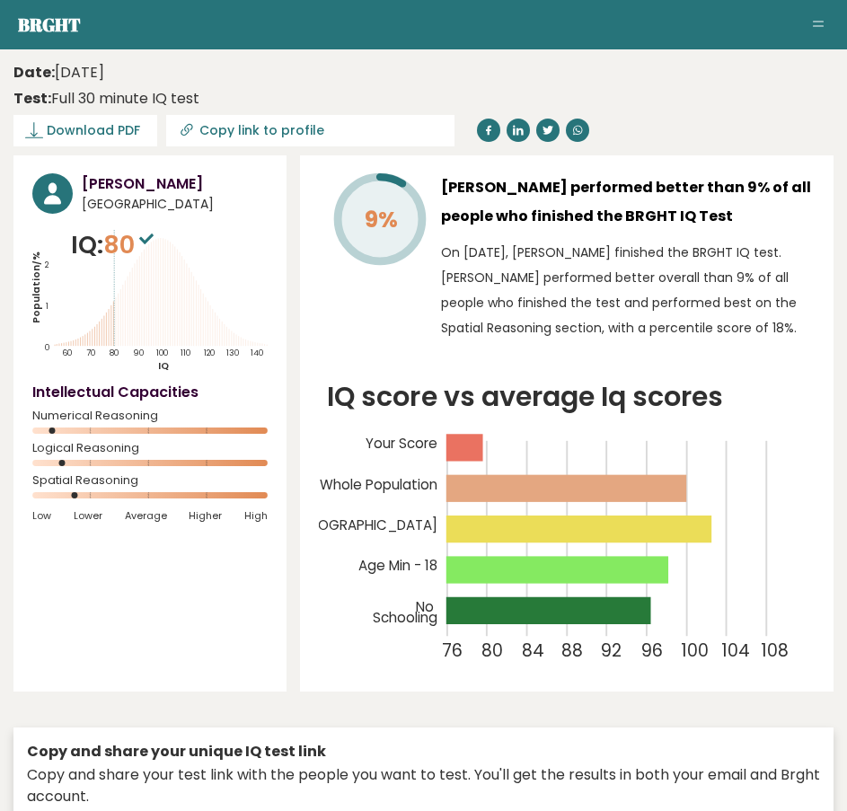
click at [119, 349] on tspan "80" at bounding box center [114, 353] width 9 height 11
click at [119, 369] on icon "Population/% IQ 0 1 2 60 70 80 90 100 110 120 130 140" at bounding box center [149, 300] width 235 height 146
click at [112, 358] on tspan "80" at bounding box center [114, 353] width 9 height 11
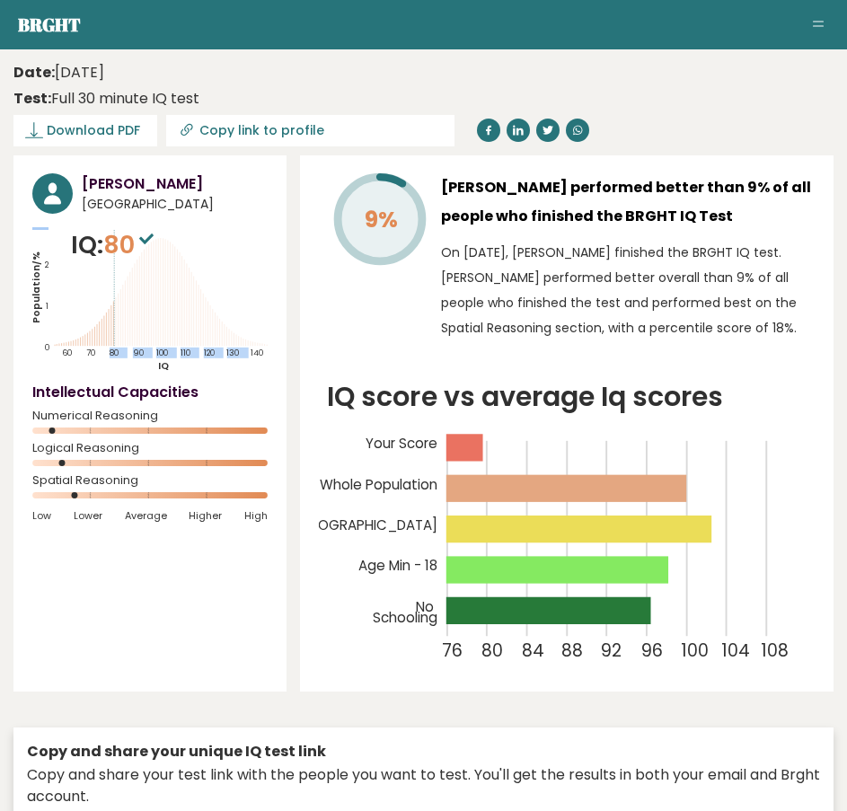
click at [112, 346] on icon "Population/% IQ 0 1 2 60 70 80 90 100 110 120 130 140" at bounding box center [149, 300] width 235 height 146
click at [117, 382] on div "[PERSON_NAME] [GEOGRAPHIC_DATA] IQ: 80 Population/% IQ 0 1 2 60 70 80 90 100 11…" at bounding box center [149, 423] width 273 height 536
click at [59, 31] on link "Brght" at bounding box center [49, 25] width 63 height 24
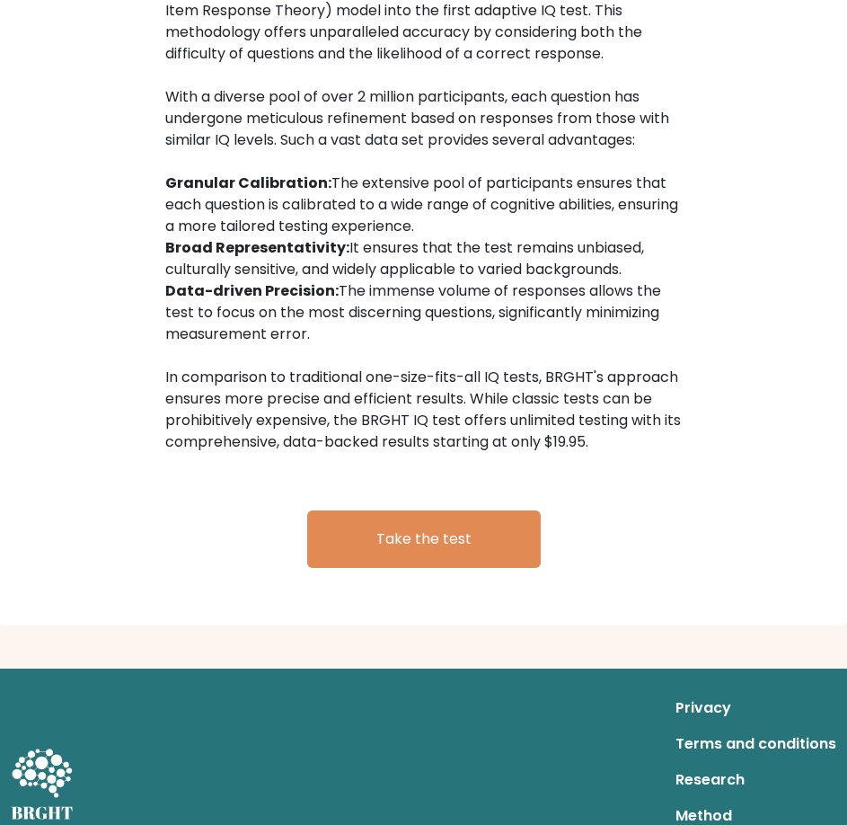
scroll to position [2485, 0]
